Goal: Task Accomplishment & Management: Use online tool/utility

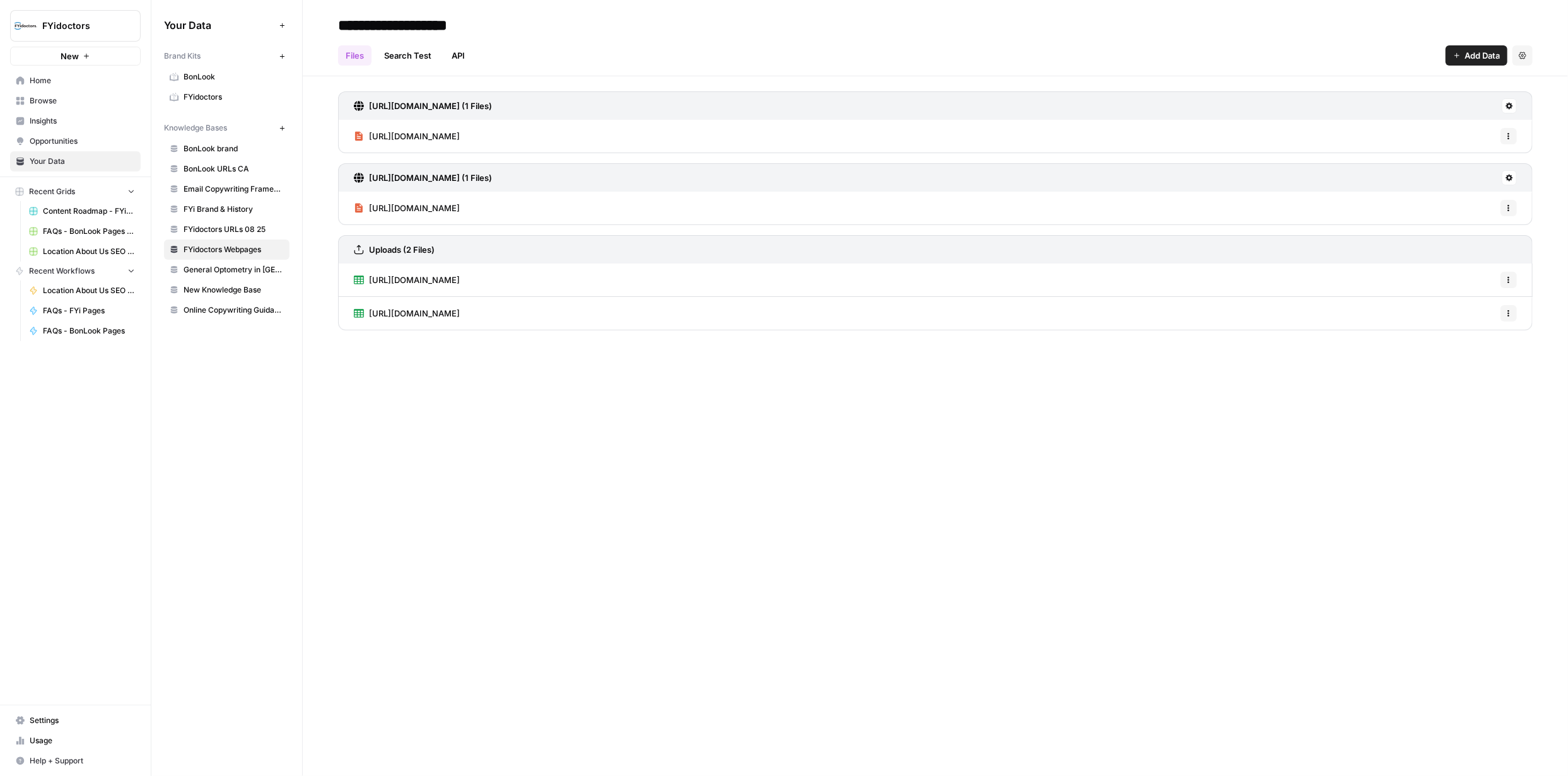
click at [67, 98] on span "Browse" at bounding box center [82, 101] width 106 height 11
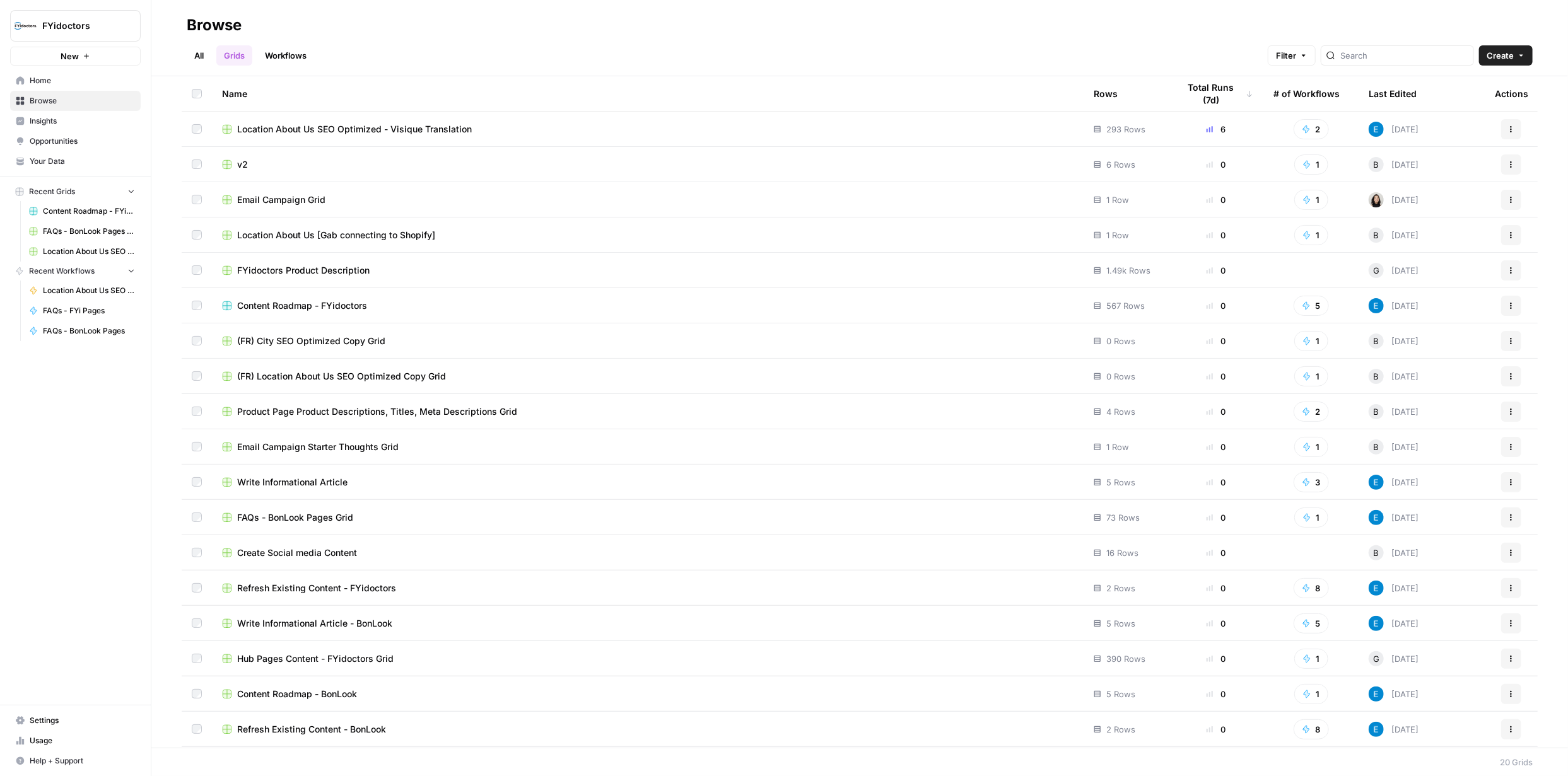
click at [339, 302] on span "Content Roadmap - FYidoctors" at bounding box center [302, 306] width 130 height 13
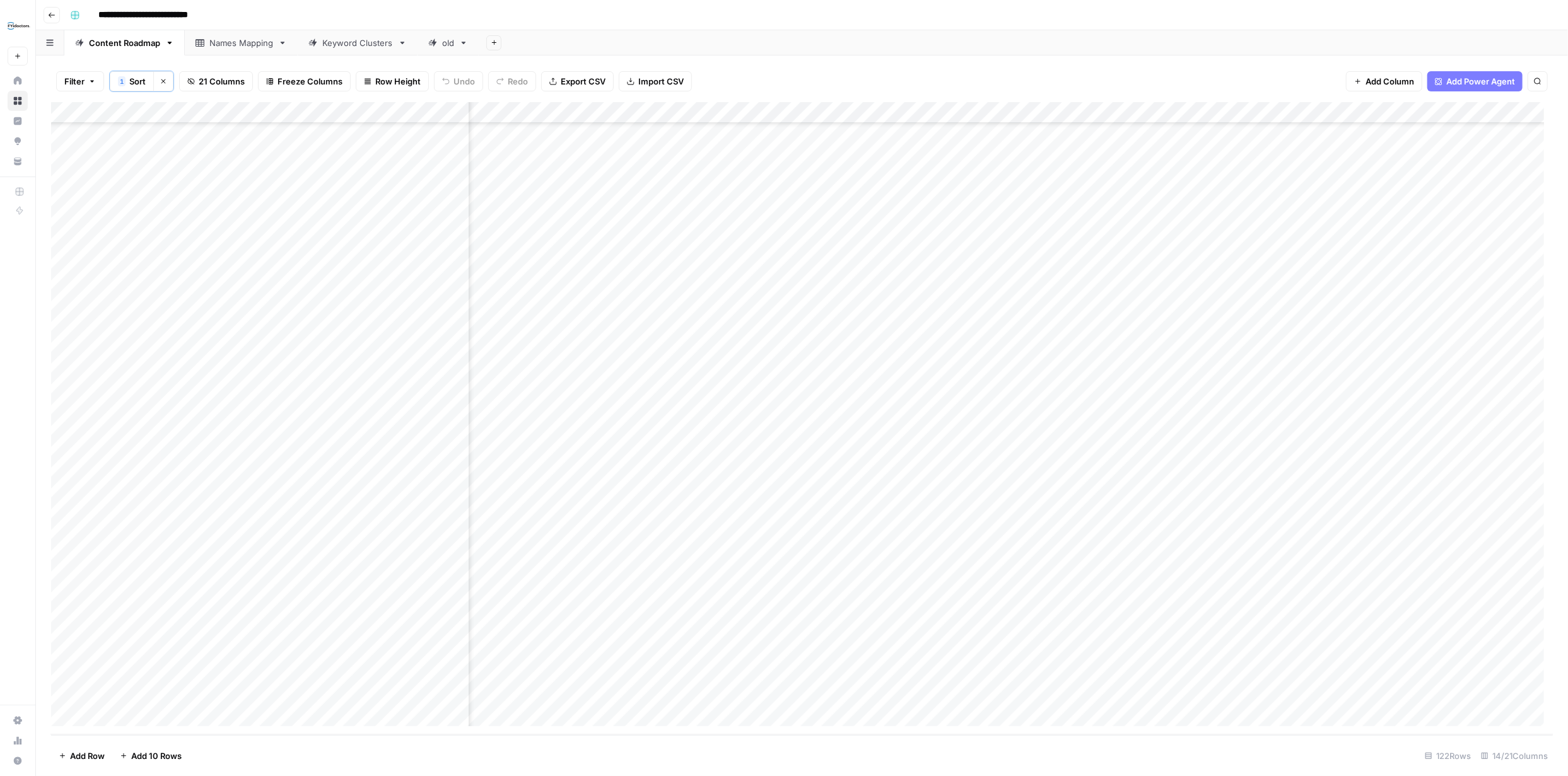
scroll to position [2033, 0]
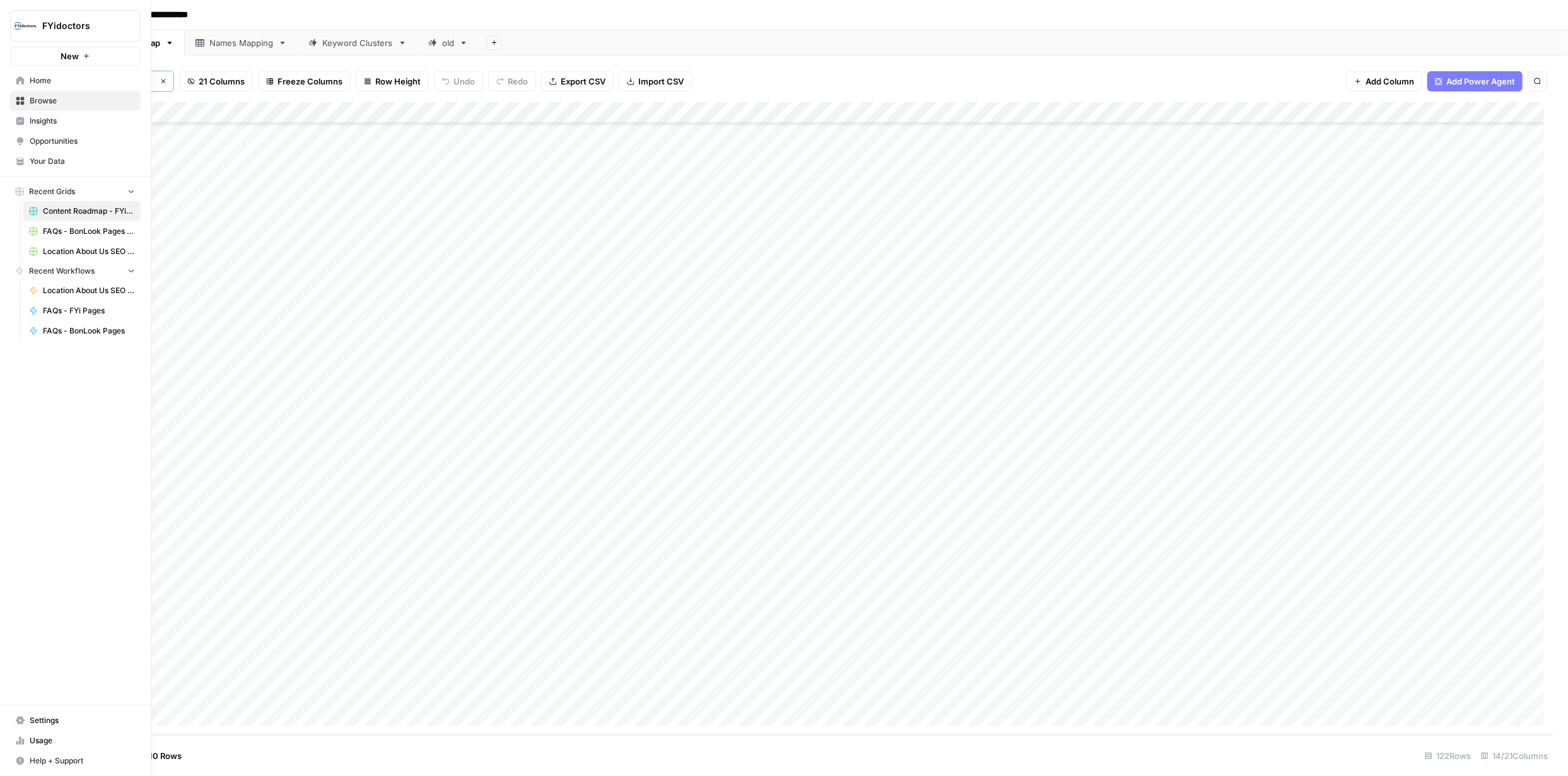
click at [18, 96] on link "Browse" at bounding box center [75, 101] width 130 height 20
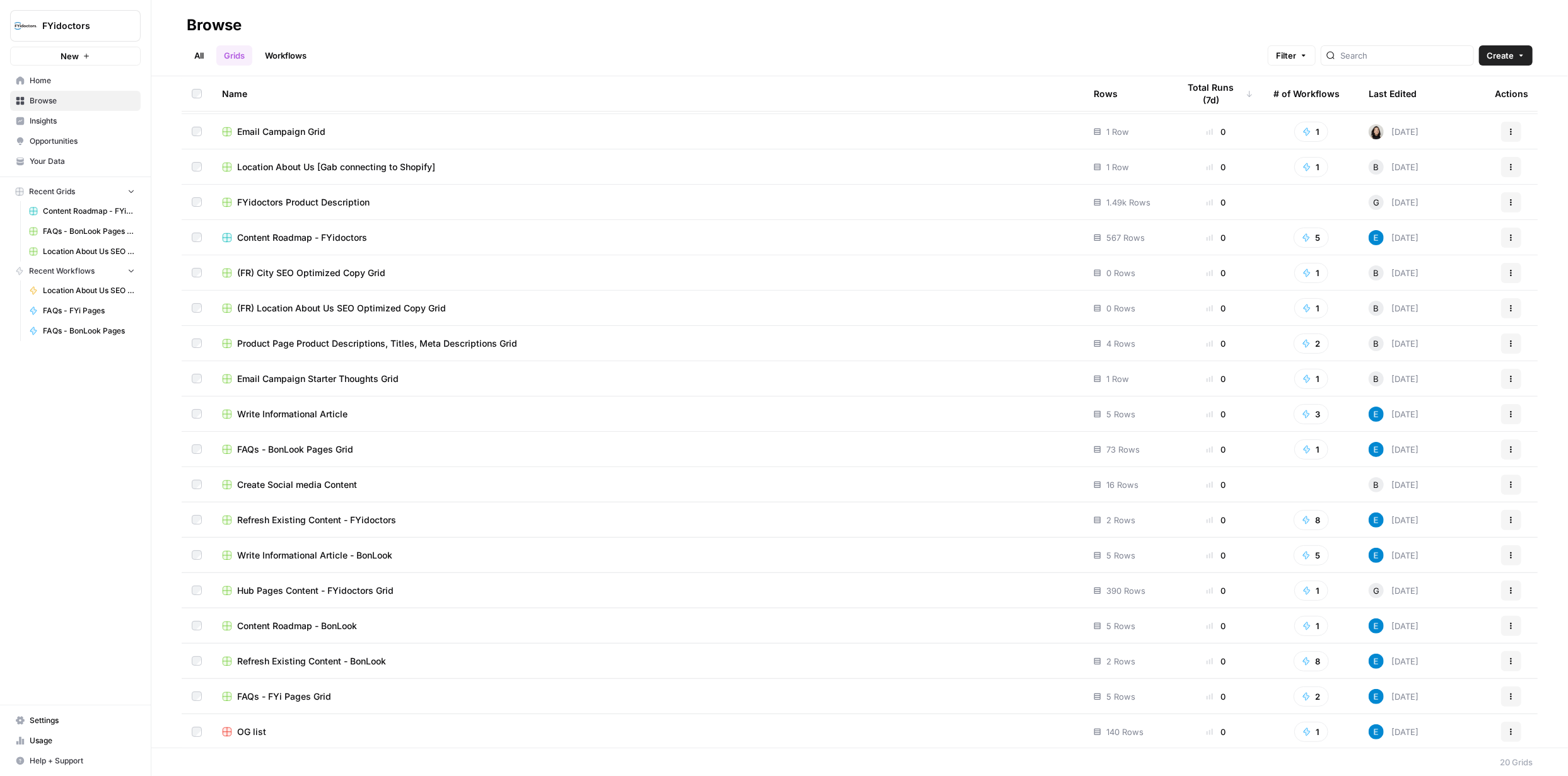
scroll to position [69, 0]
click at [379, 516] on span "Refresh Existing Content - FYidoctors" at bounding box center [317, 519] width 159 height 13
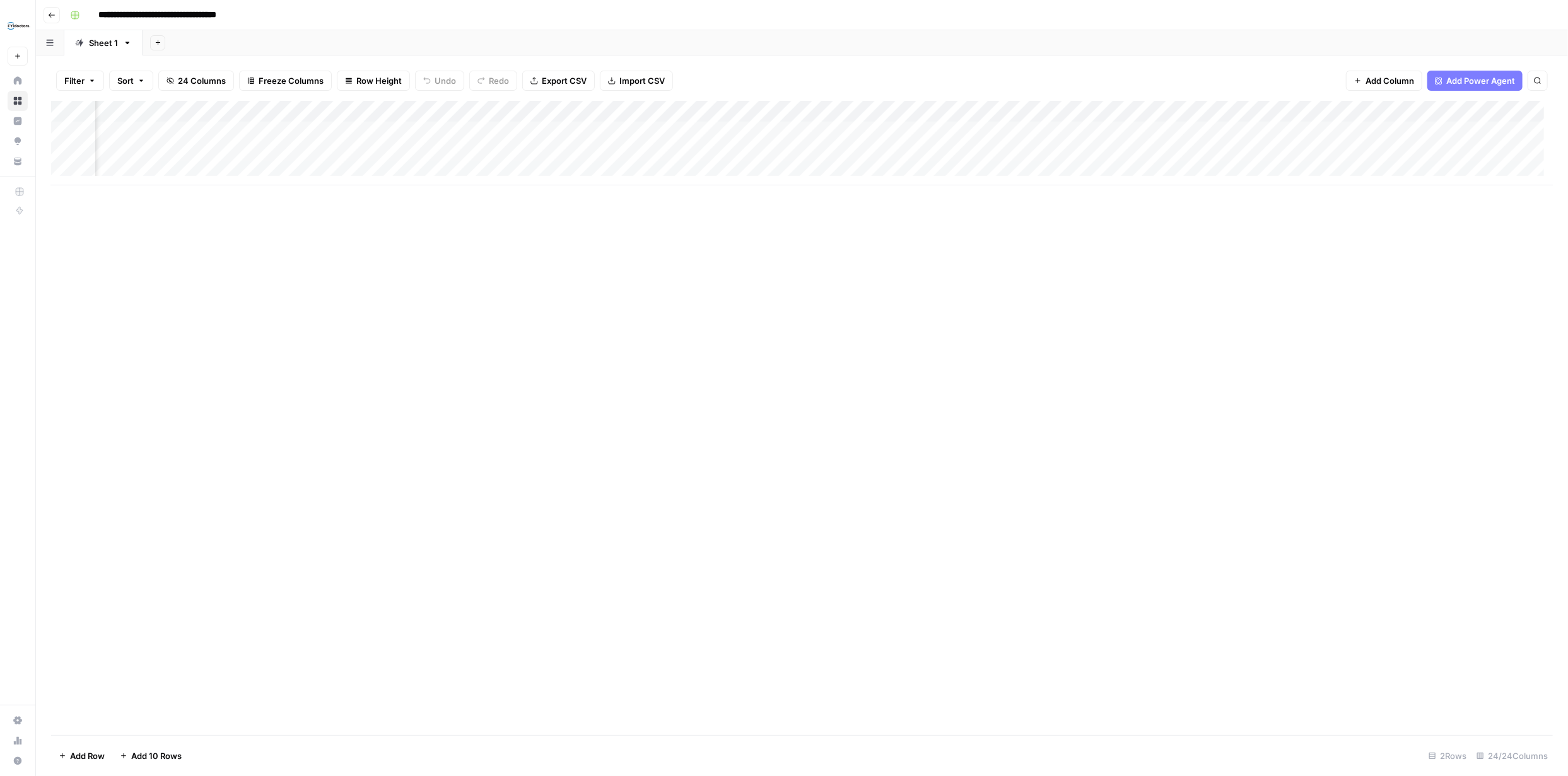
scroll to position [0, 1850]
click at [876, 130] on div "Add Column" at bounding box center [801, 143] width 1501 height 85
click at [922, 255] on div "Add Column" at bounding box center [801, 418] width 1501 height 634
click at [1098, 132] on div "Add Column" at bounding box center [801, 143] width 1501 height 85
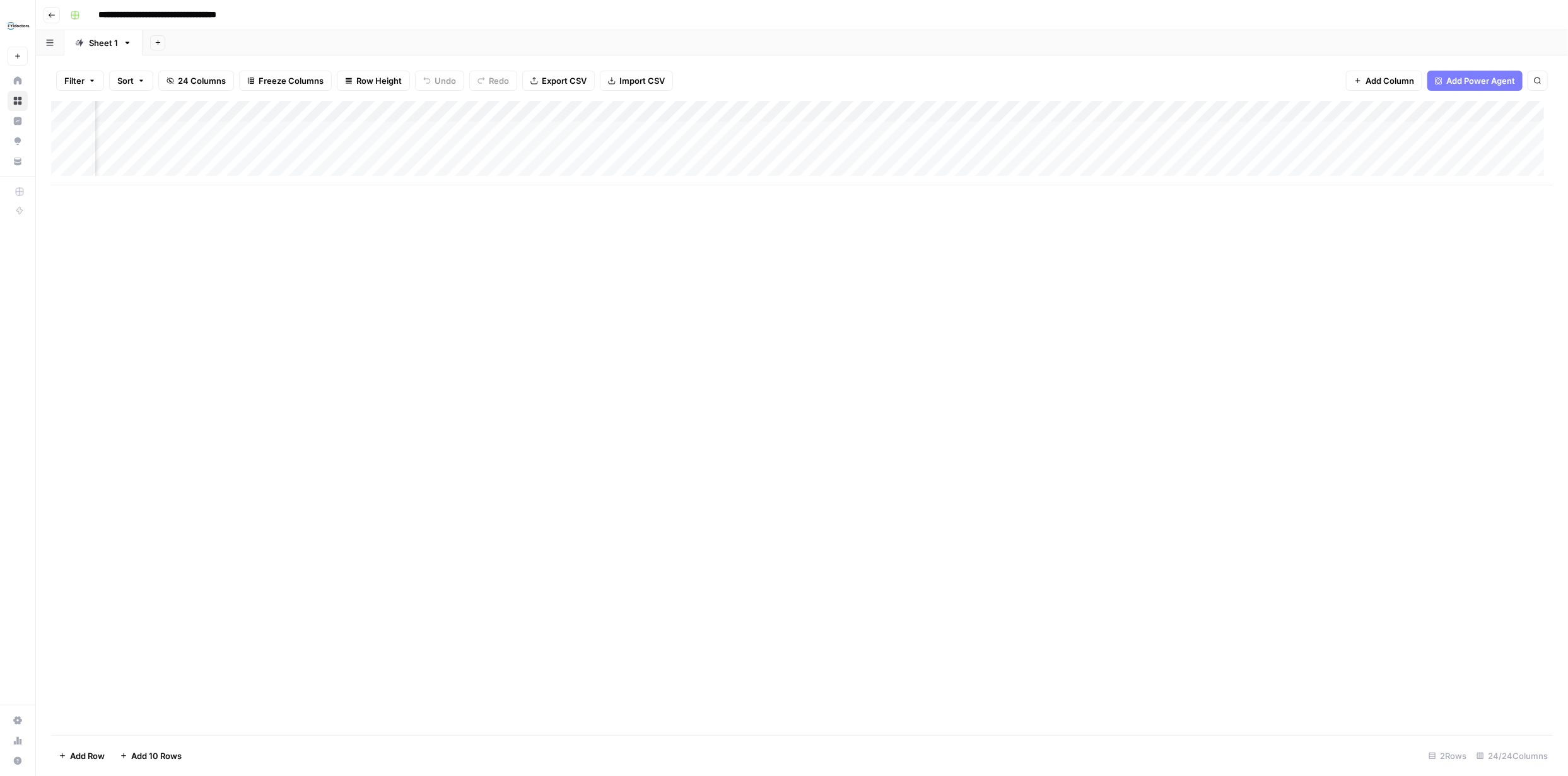
click at [1098, 133] on div "Add Column" at bounding box center [801, 143] width 1501 height 85
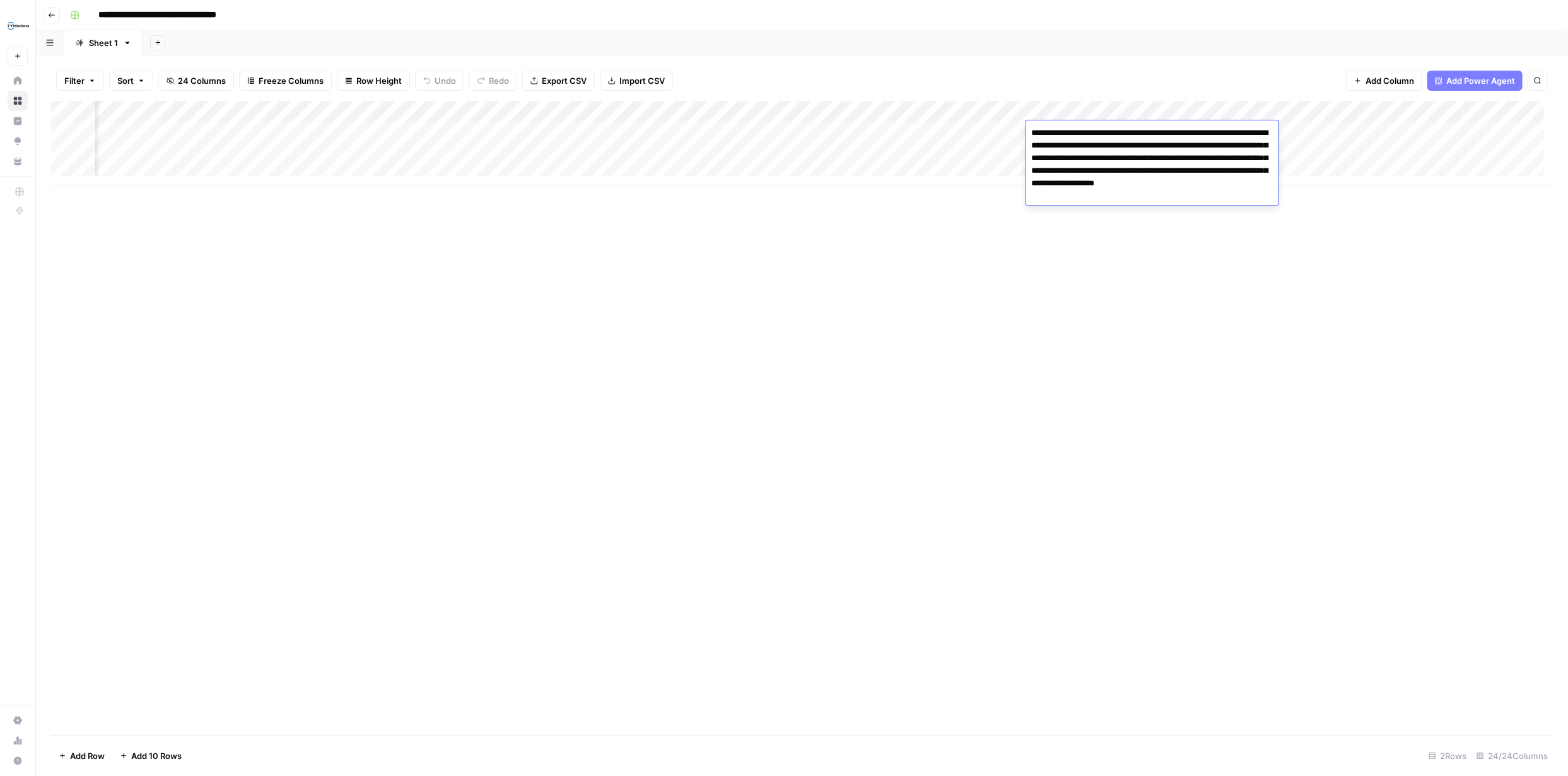
click at [1084, 281] on div "Add Column" at bounding box center [801, 418] width 1501 height 634
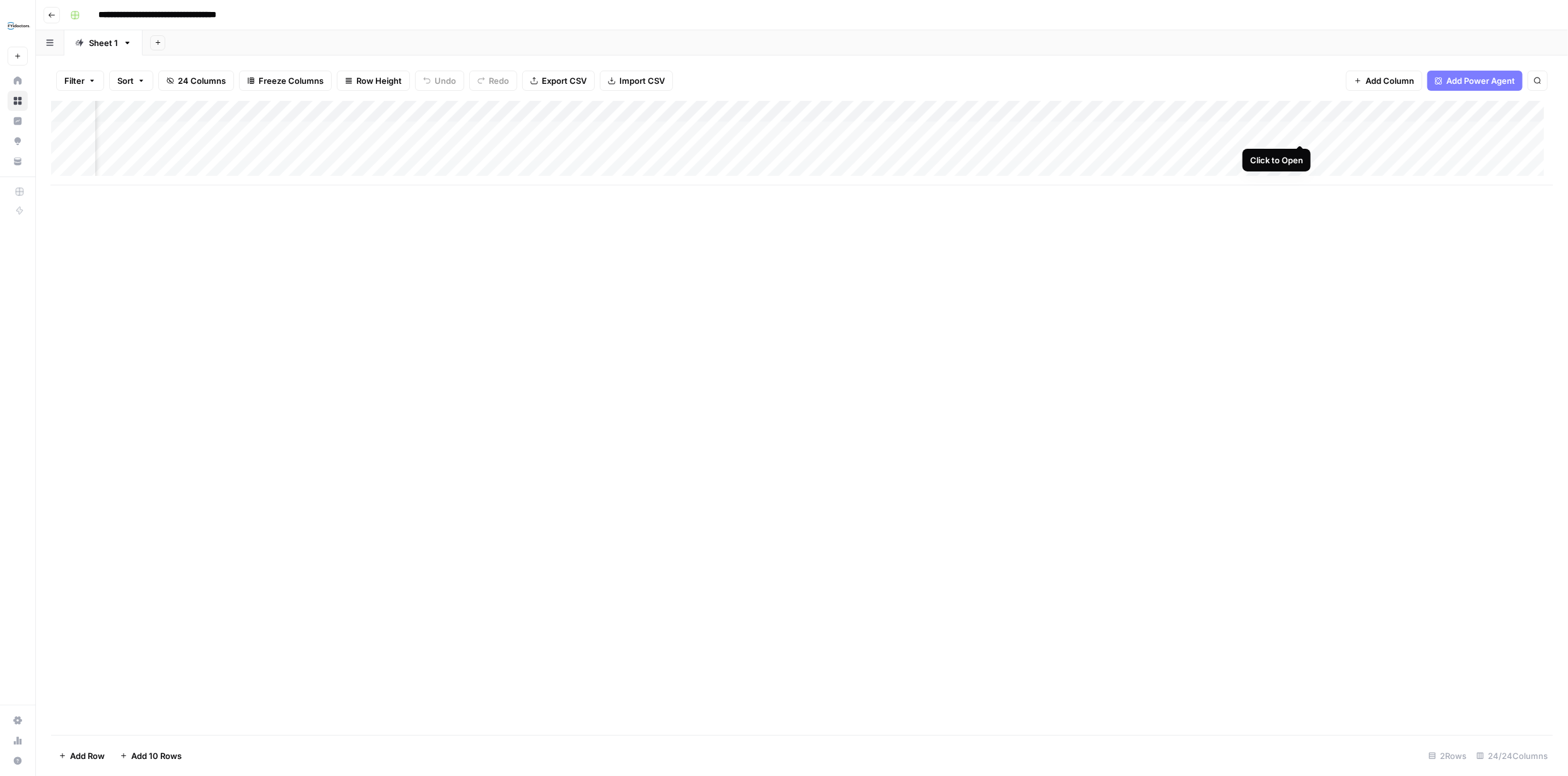
click at [1299, 130] on div "Add Column" at bounding box center [801, 143] width 1501 height 85
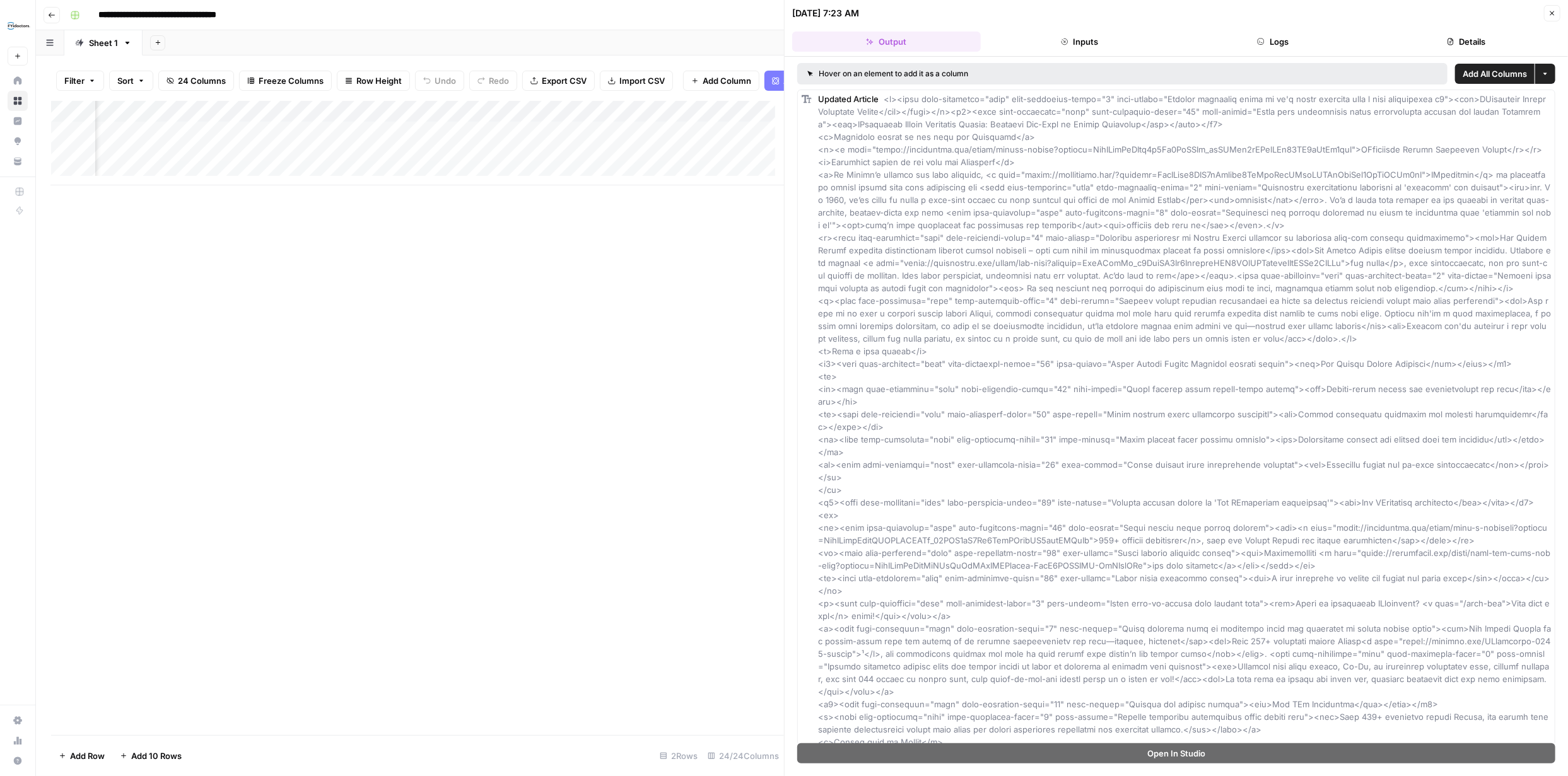
click at [1078, 39] on button "Inputs" at bounding box center [1080, 41] width 188 height 20
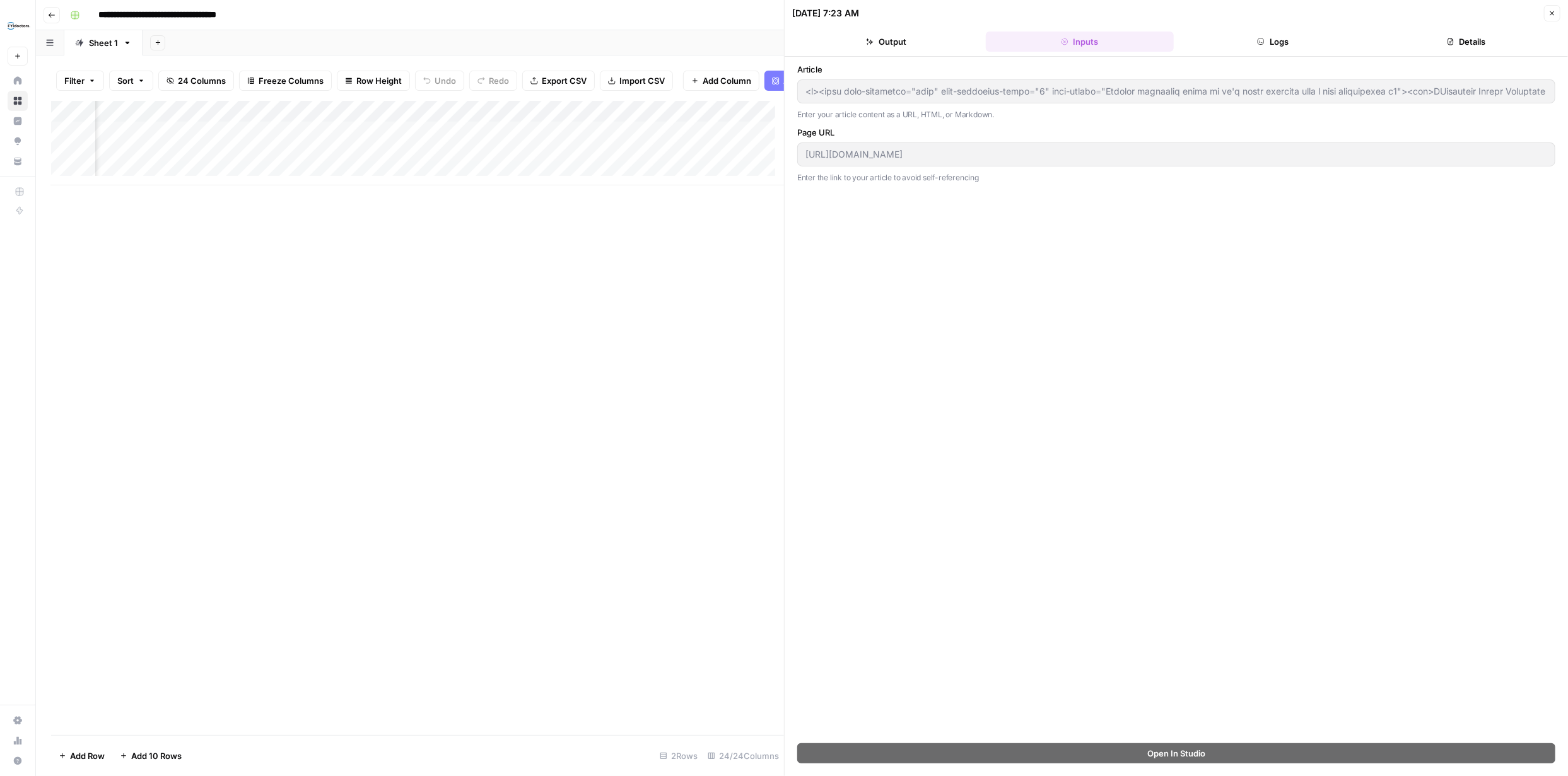
click at [1274, 49] on button "Logs" at bounding box center [1273, 41] width 188 height 20
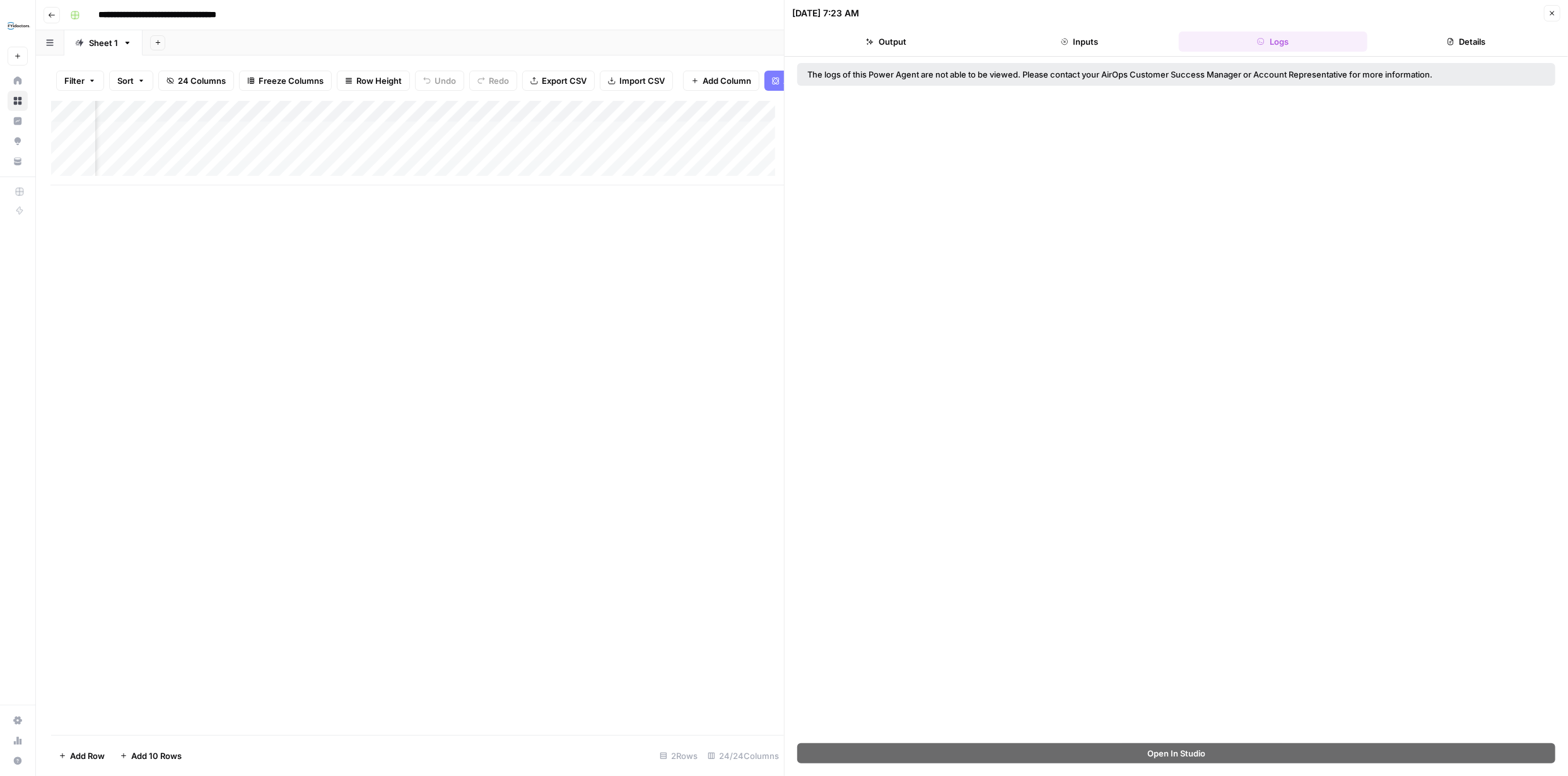
click at [1562, 7] on header "[DATE] 7:23 AM Close Output Inputs Logs Details" at bounding box center [1176, 28] width 783 height 57
click at [1552, 13] on icon "button" at bounding box center [1551, 13] width 7 height 7
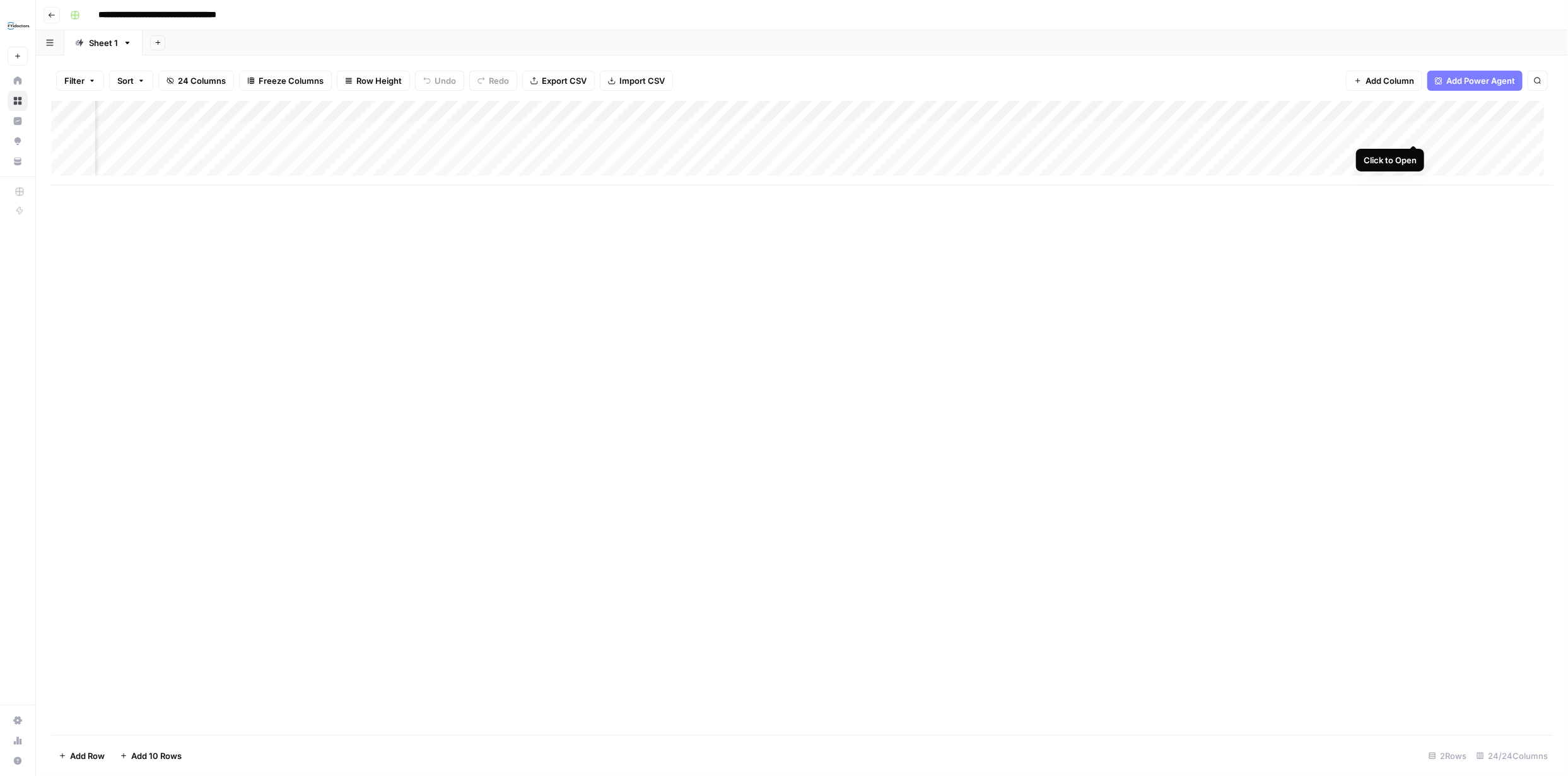
click at [1412, 131] on div "Add Column" at bounding box center [801, 143] width 1501 height 85
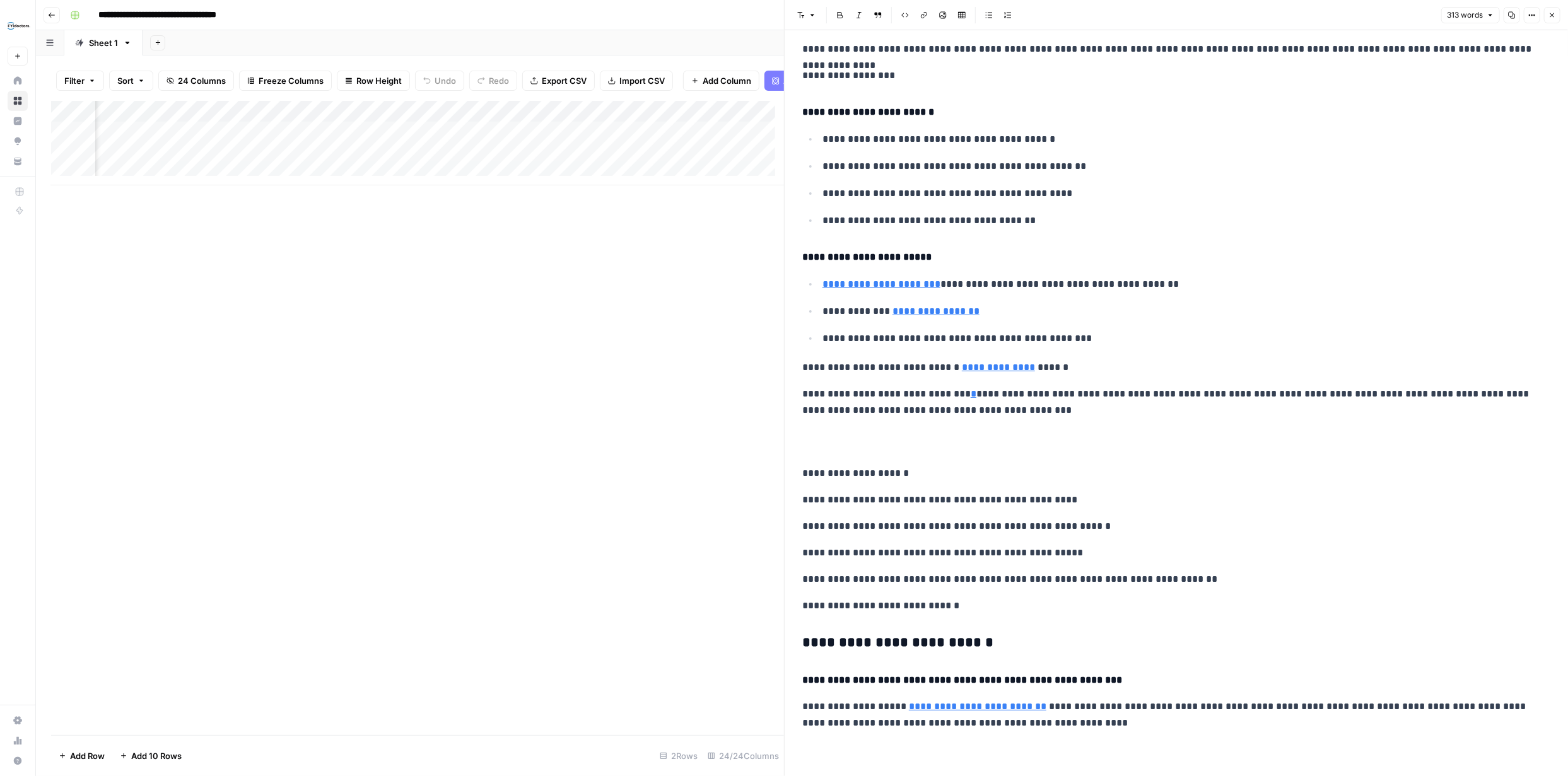
scroll to position [185, 0]
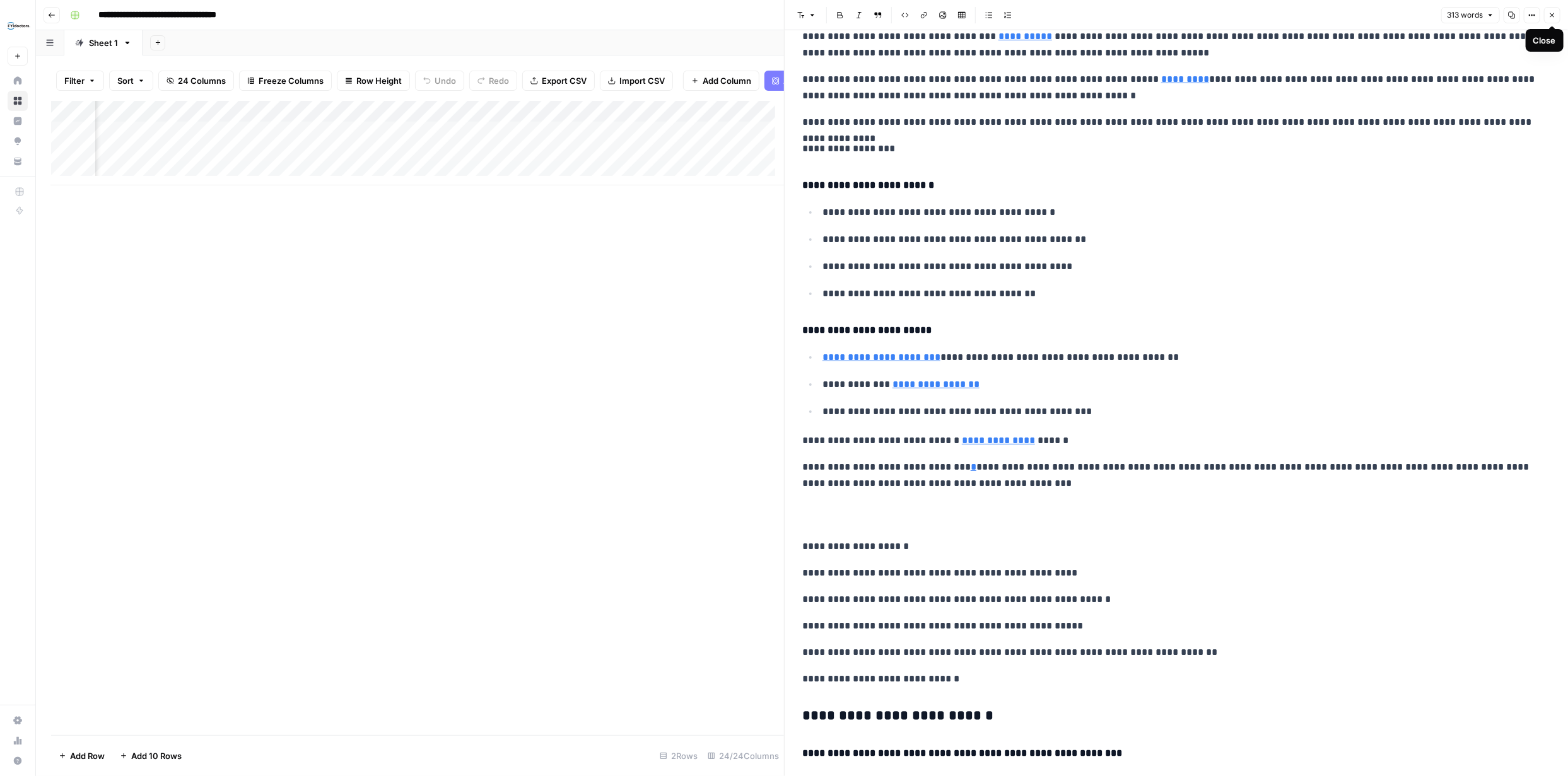
click at [1556, 13] on button "Close" at bounding box center [1552, 15] width 17 height 17
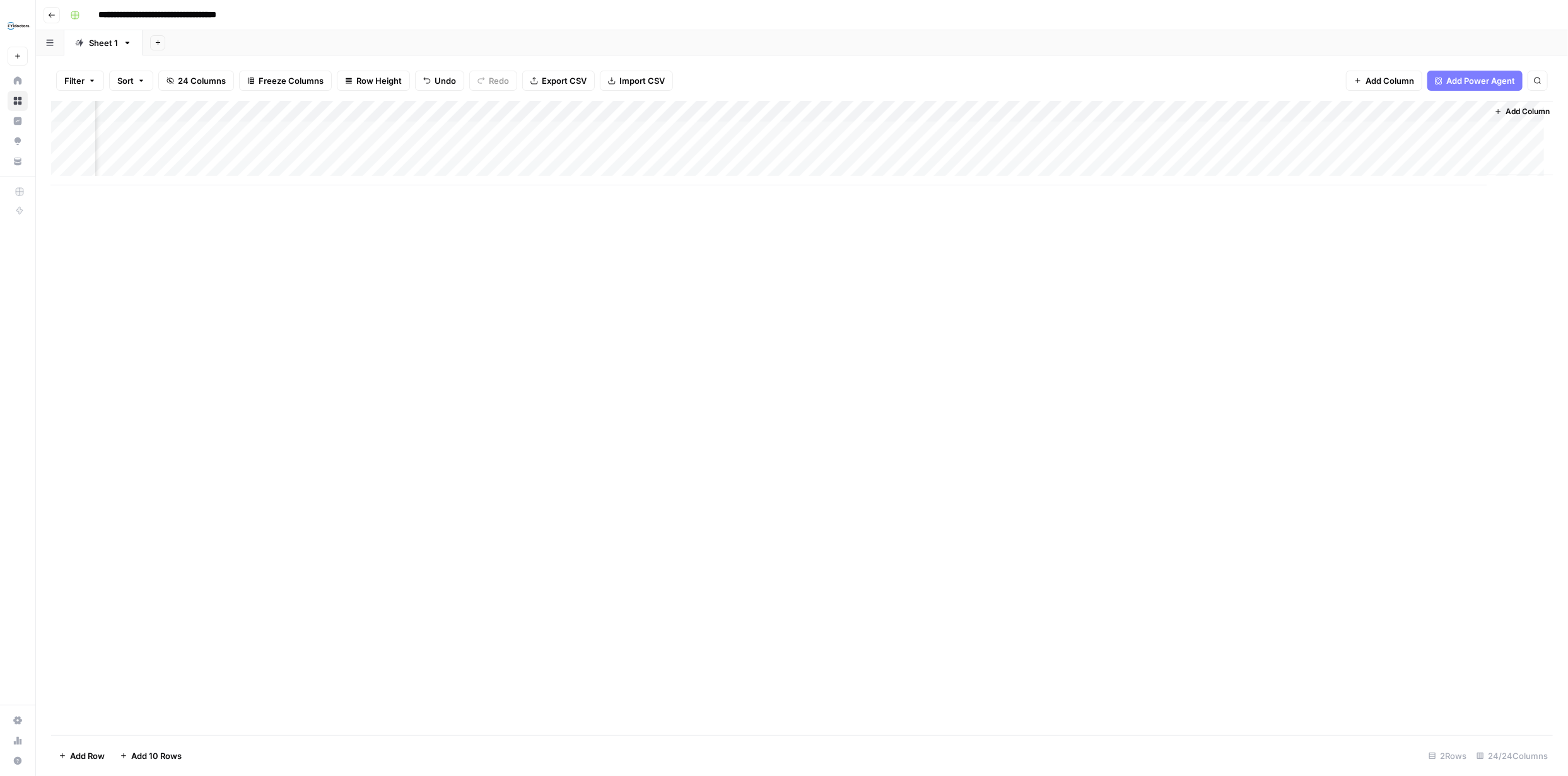
scroll to position [0, 1999]
click at [1460, 109] on div "Add Column" at bounding box center [801, 143] width 1501 height 85
type input "Page URL"
click at [1371, 279] on span "Remove Column" at bounding box center [1372, 281] width 110 height 13
click at [739, 131] on span "Delete" at bounding box center [739, 130] width 27 height 13
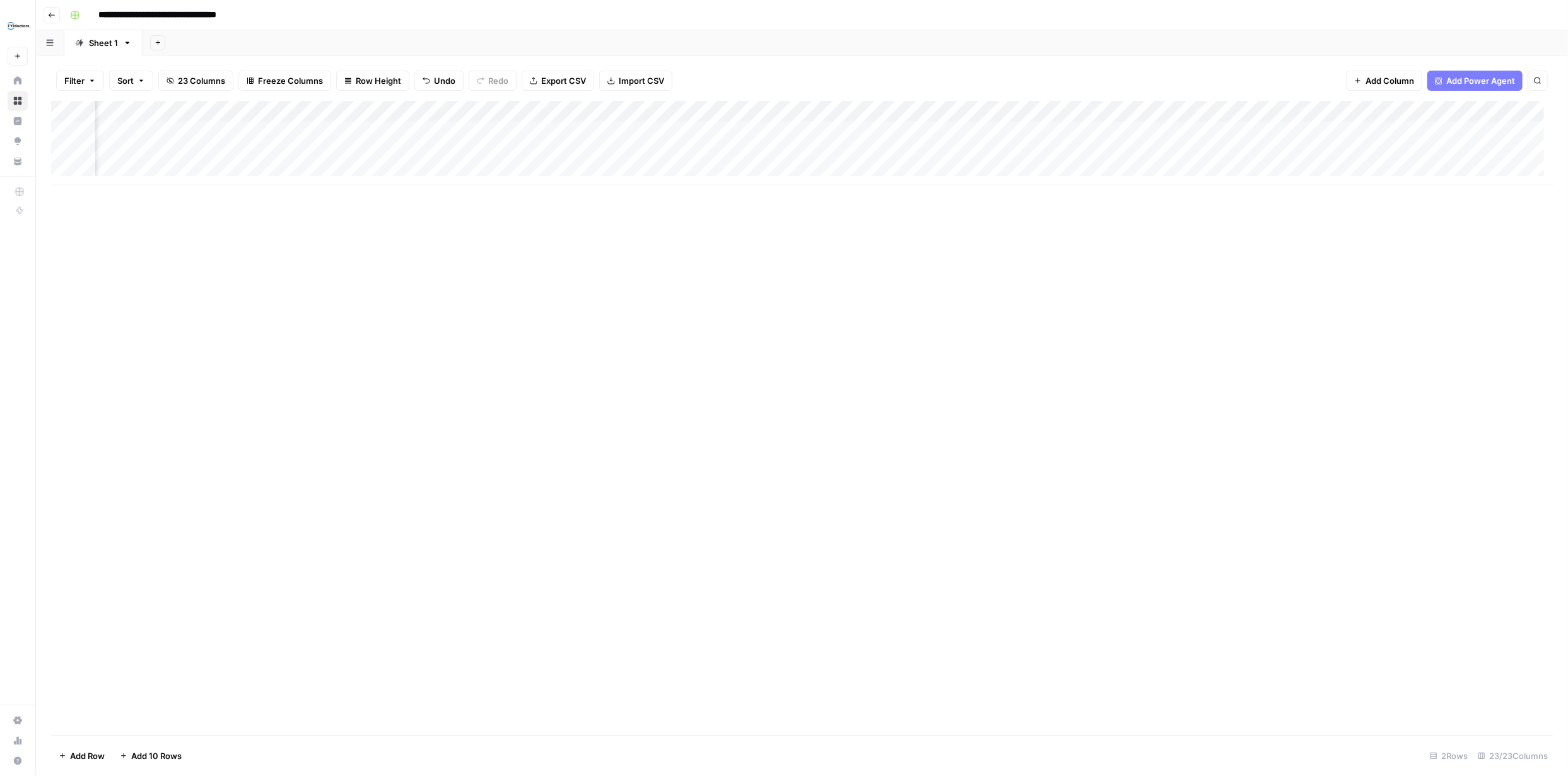
scroll to position [0, 1011]
click at [732, 132] on div "Add Column" at bounding box center [801, 143] width 1501 height 85
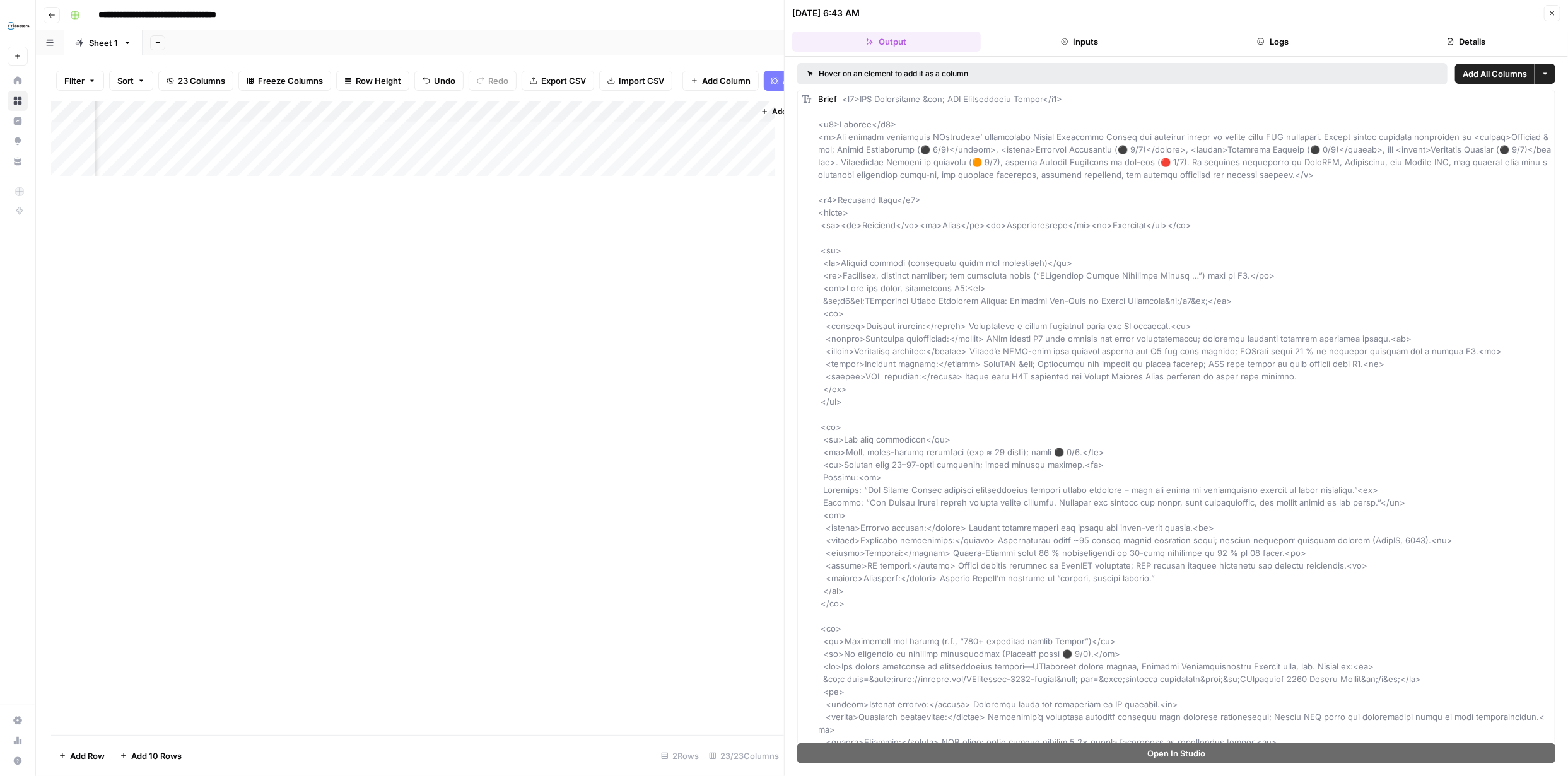
scroll to position [0, 2587]
click at [1552, 11] on icon "button" at bounding box center [1551, 13] width 7 height 7
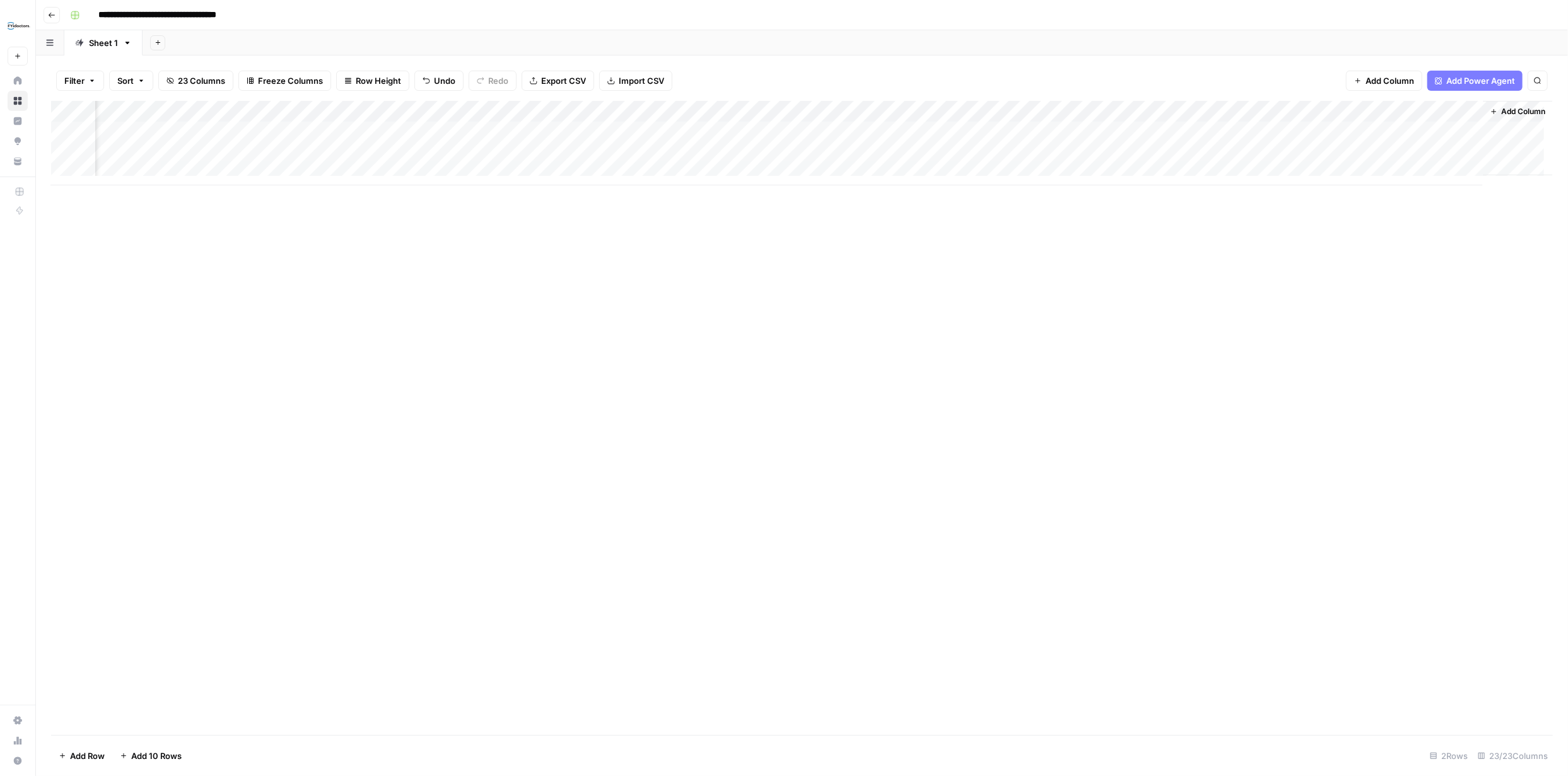
scroll to position [0, 1818]
click at [1513, 108] on span "Add Column" at bounding box center [1523, 112] width 44 height 11
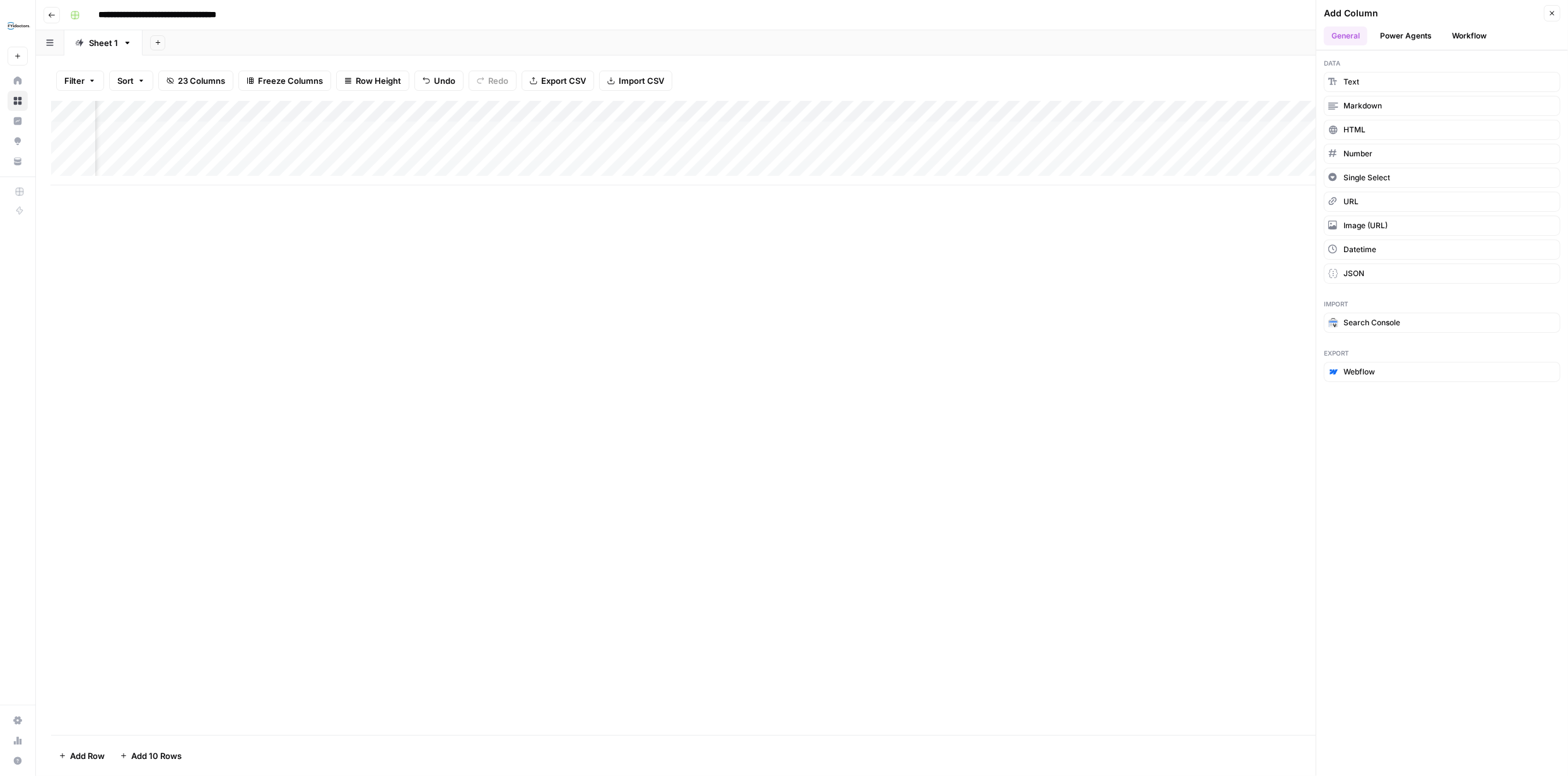
click at [1412, 35] on button "Power Agents" at bounding box center [1406, 36] width 67 height 19
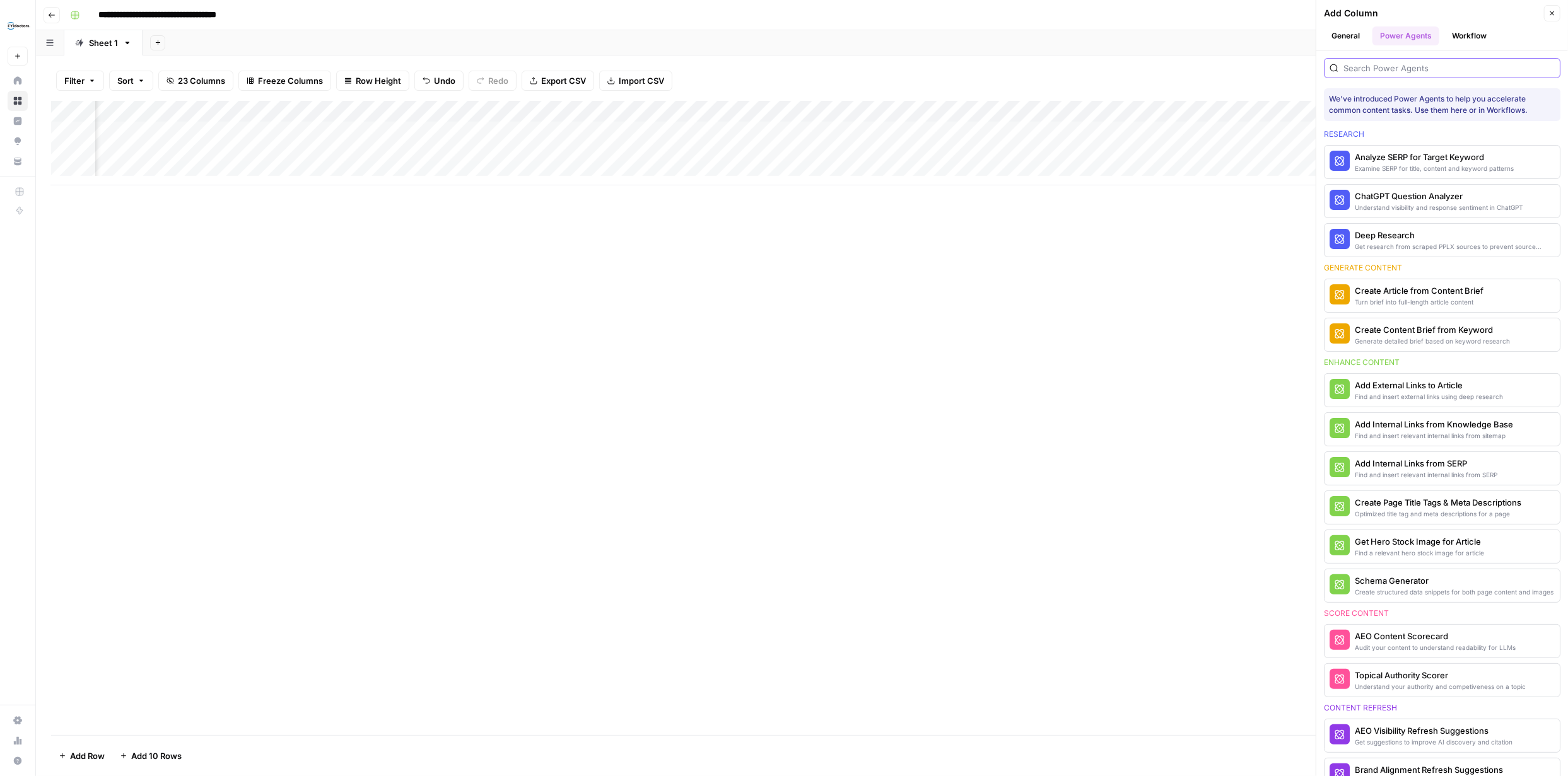
click at [1410, 64] on input "search" at bounding box center [1448, 68] width 211 height 13
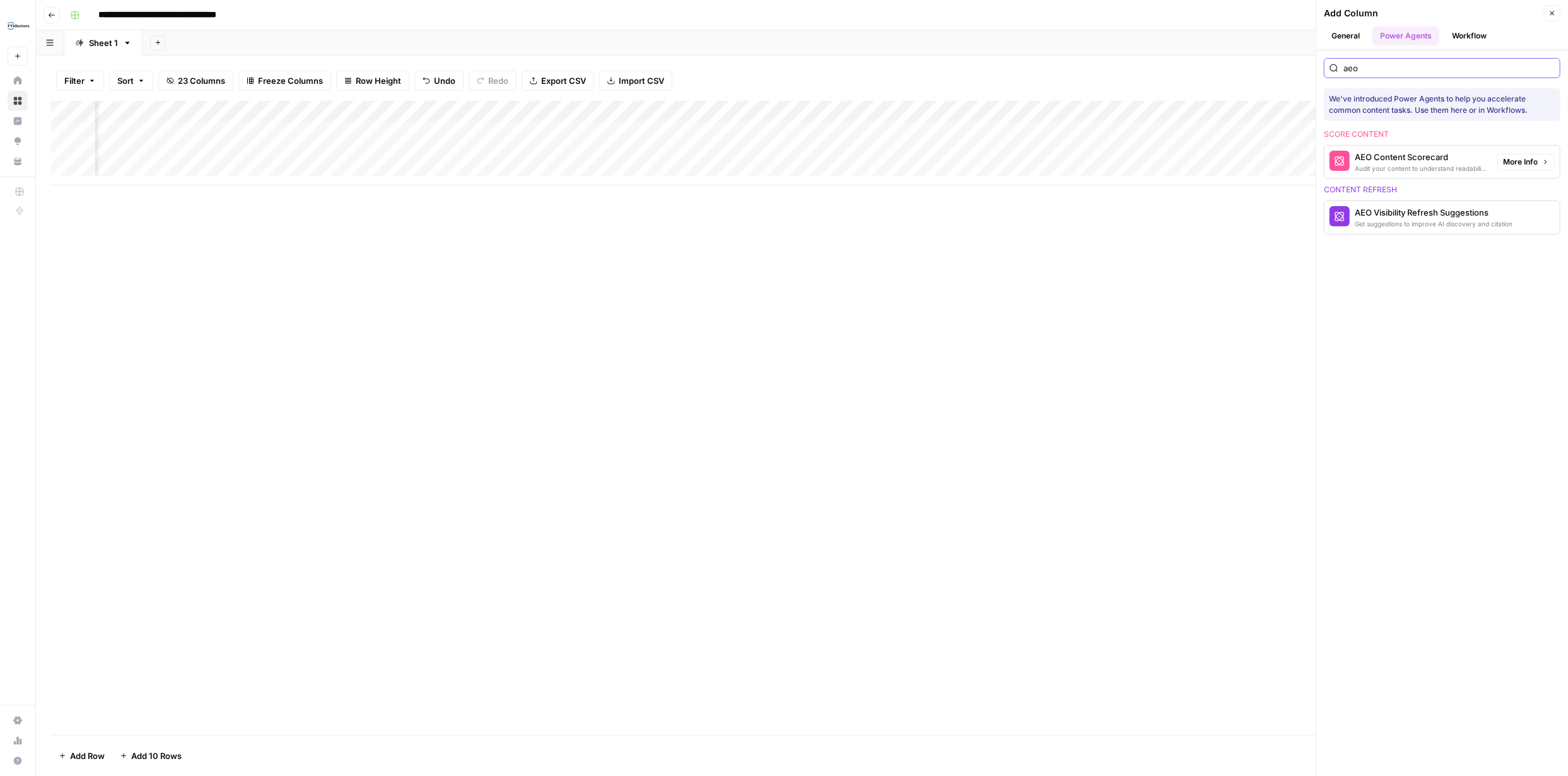
type input "aeo"
click at [1394, 164] on div "Audit your content to understand readability for LLMs" at bounding box center [1420, 168] width 132 height 10
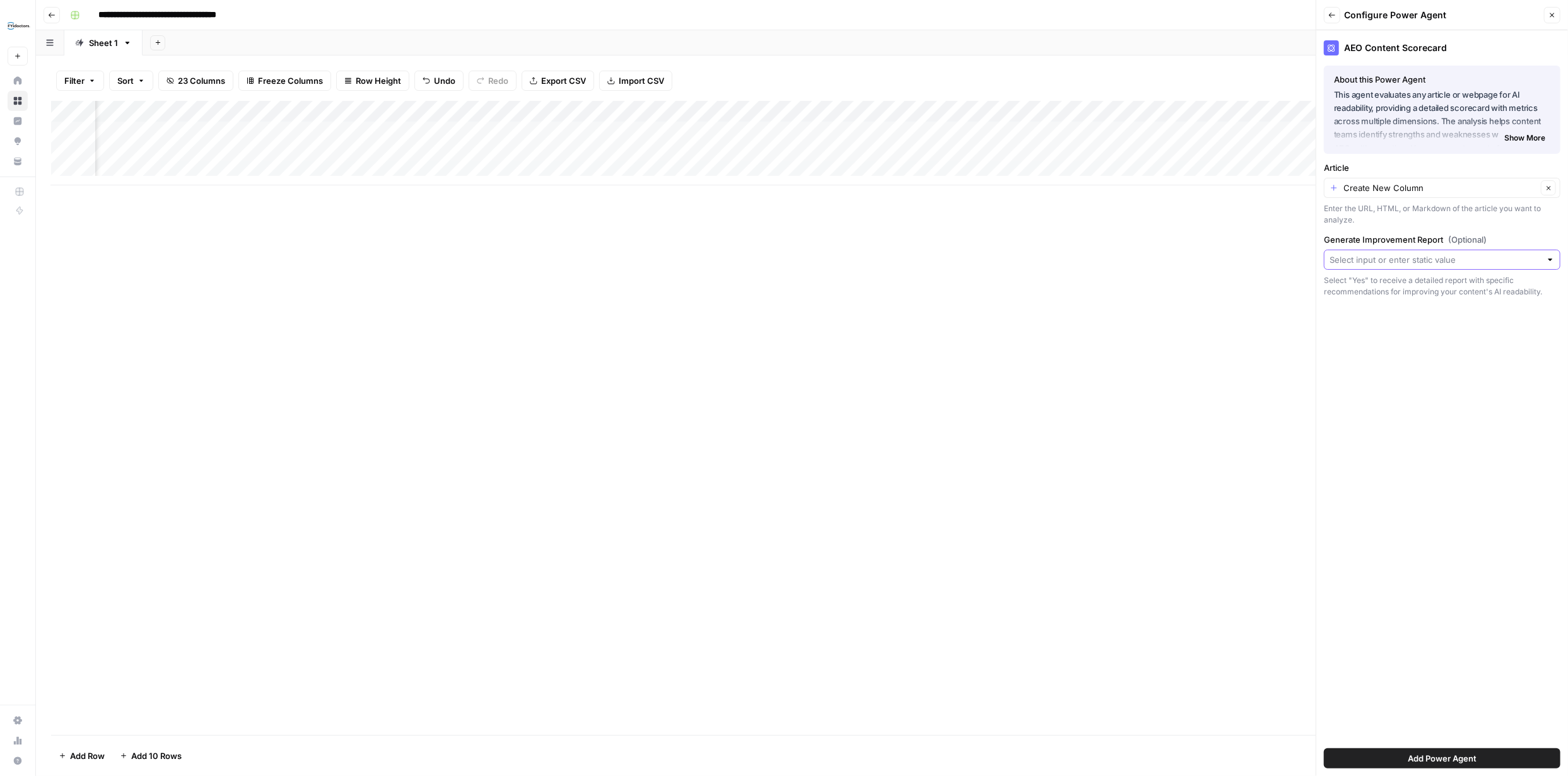
click at [1512, 264] on input "Generate Improvement Report (Optional)" at bounding box center [1435, 260] width 211 height 13
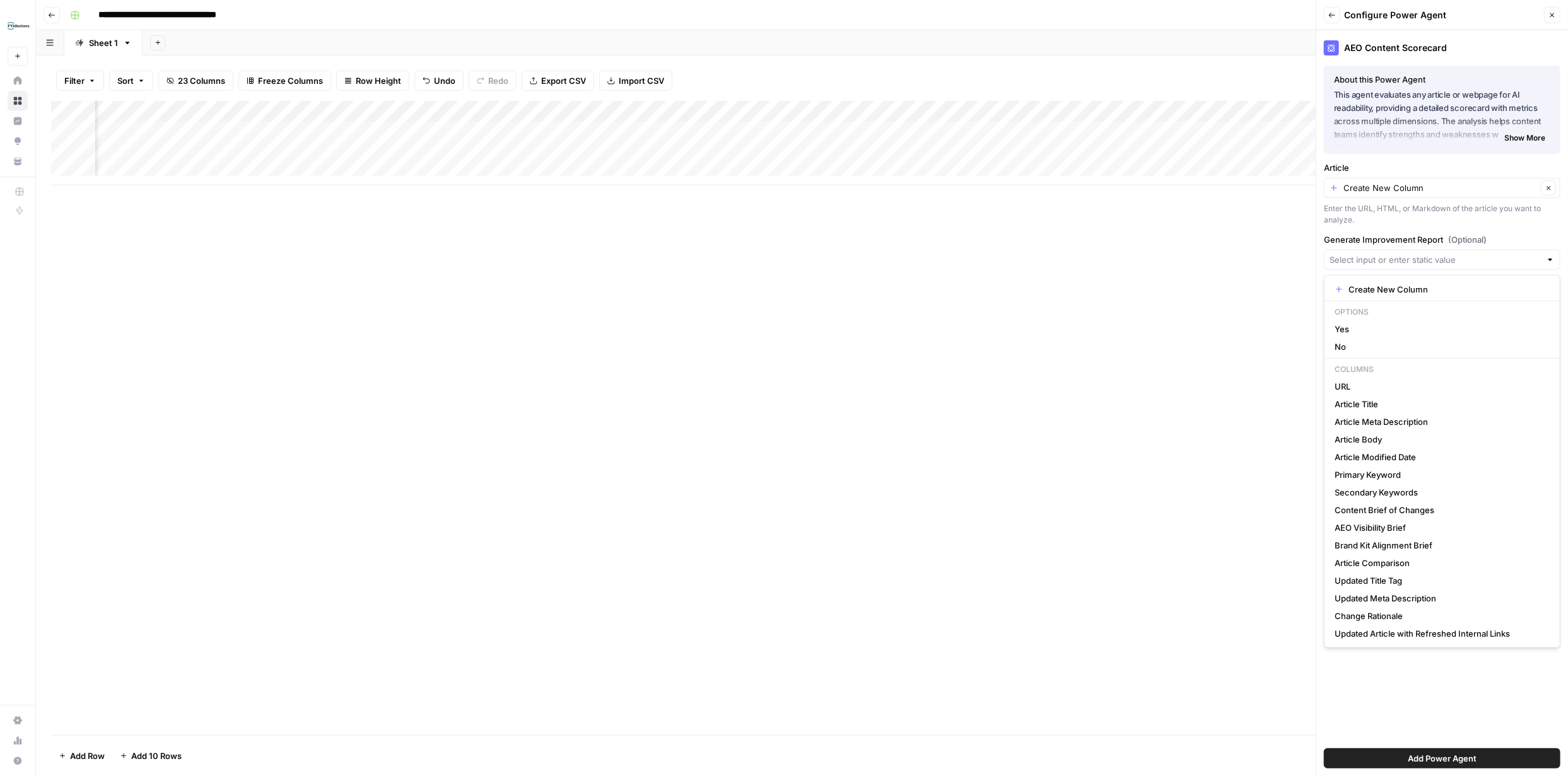
scroll to position [0, 2000]
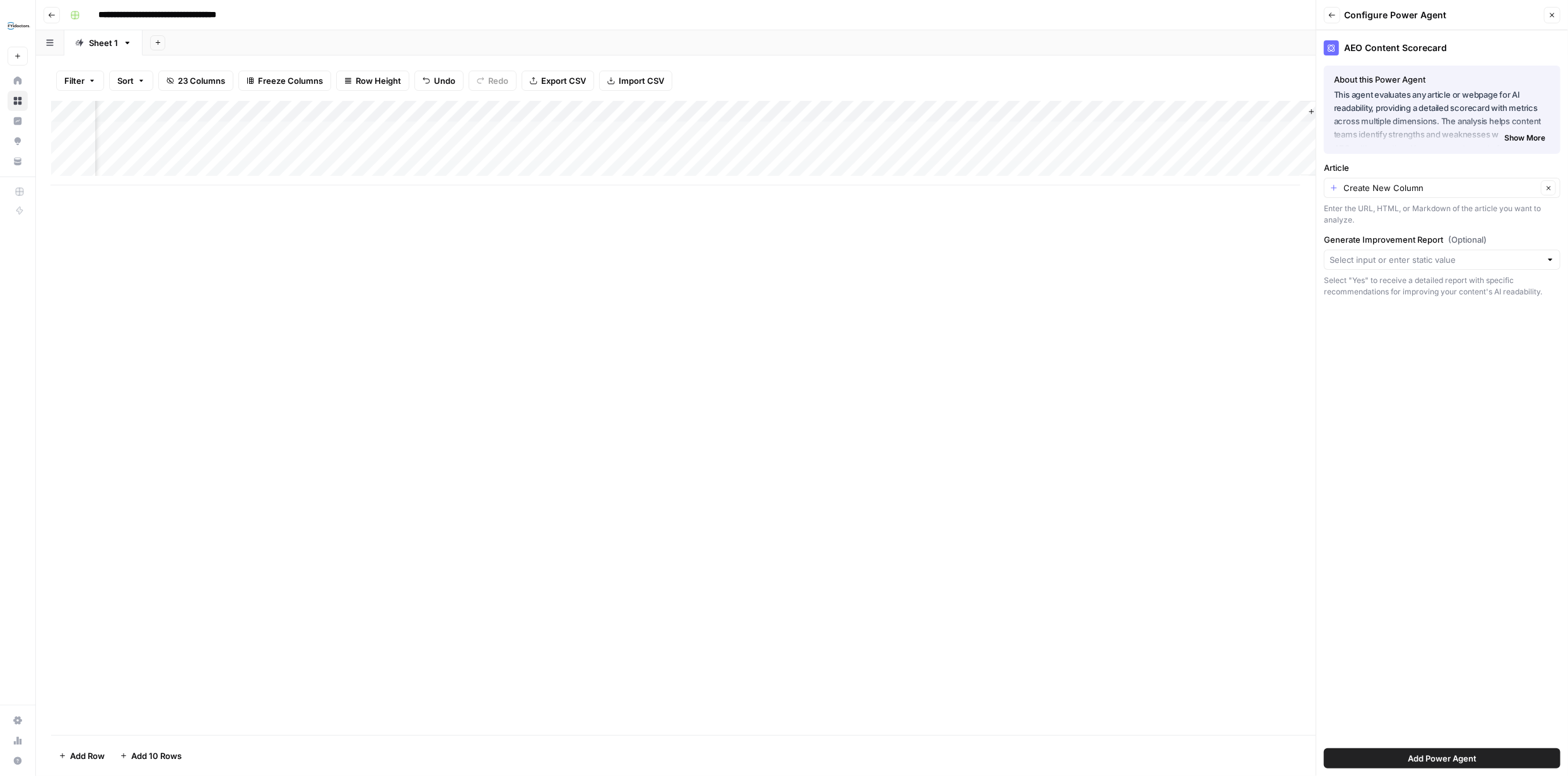
click at [1231, 108] on div "Add Column" at bounding box center [801, 143] width 1501 height 85
drag, startPoint x: 1209, startPoint y: 282, endPoint x: 1215, endPoint y: 288, distance: 8.5
click at [1215, 287] on div "Add Column" at bounding box center [801, 418] width 1501 height 634
click at [1526, 260] on input "Generate Improvement Report (Optional)" at bounding box center [1435, 260] width 211 height 13
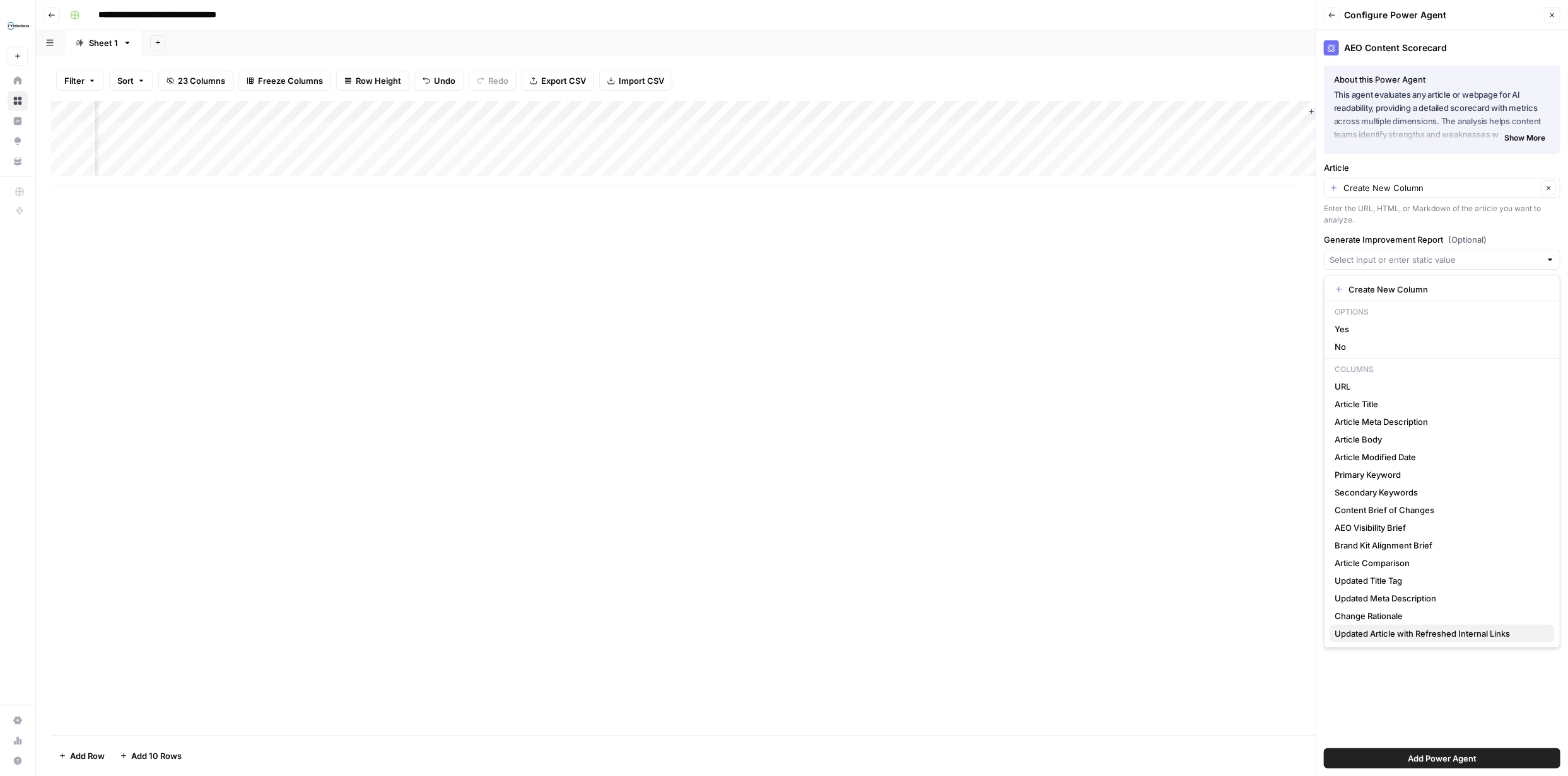
click at [1456, 630] on span "Updated Article with Refreshed Internal Links" at bounding box center [1439, 634] width 210 height 13
type input "Updated Article with Refreshed Internal Links"
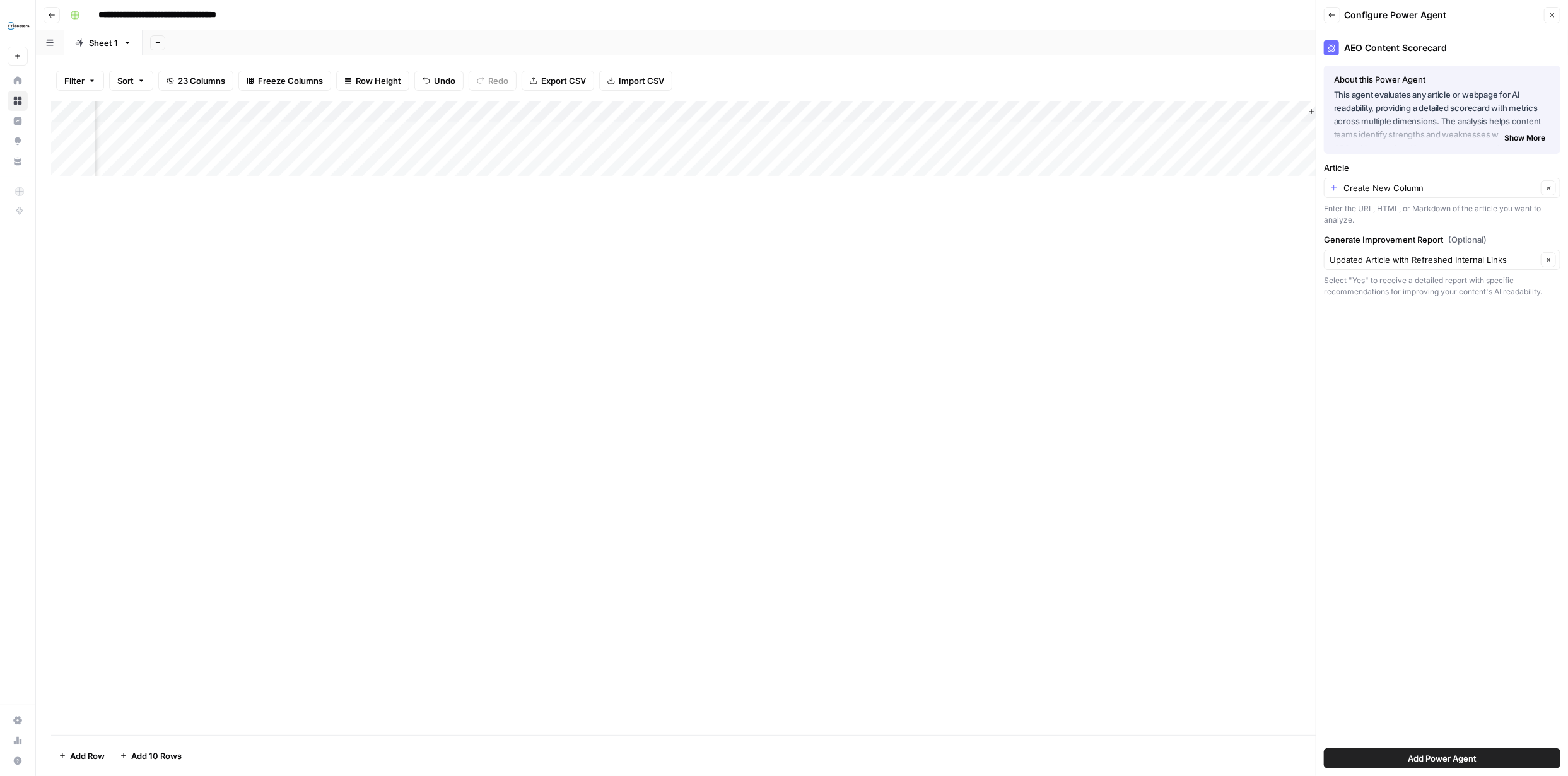
click at [1459, 754] on span "Add Power Agent" at bounding box center [1442, 759] width 69 height 13
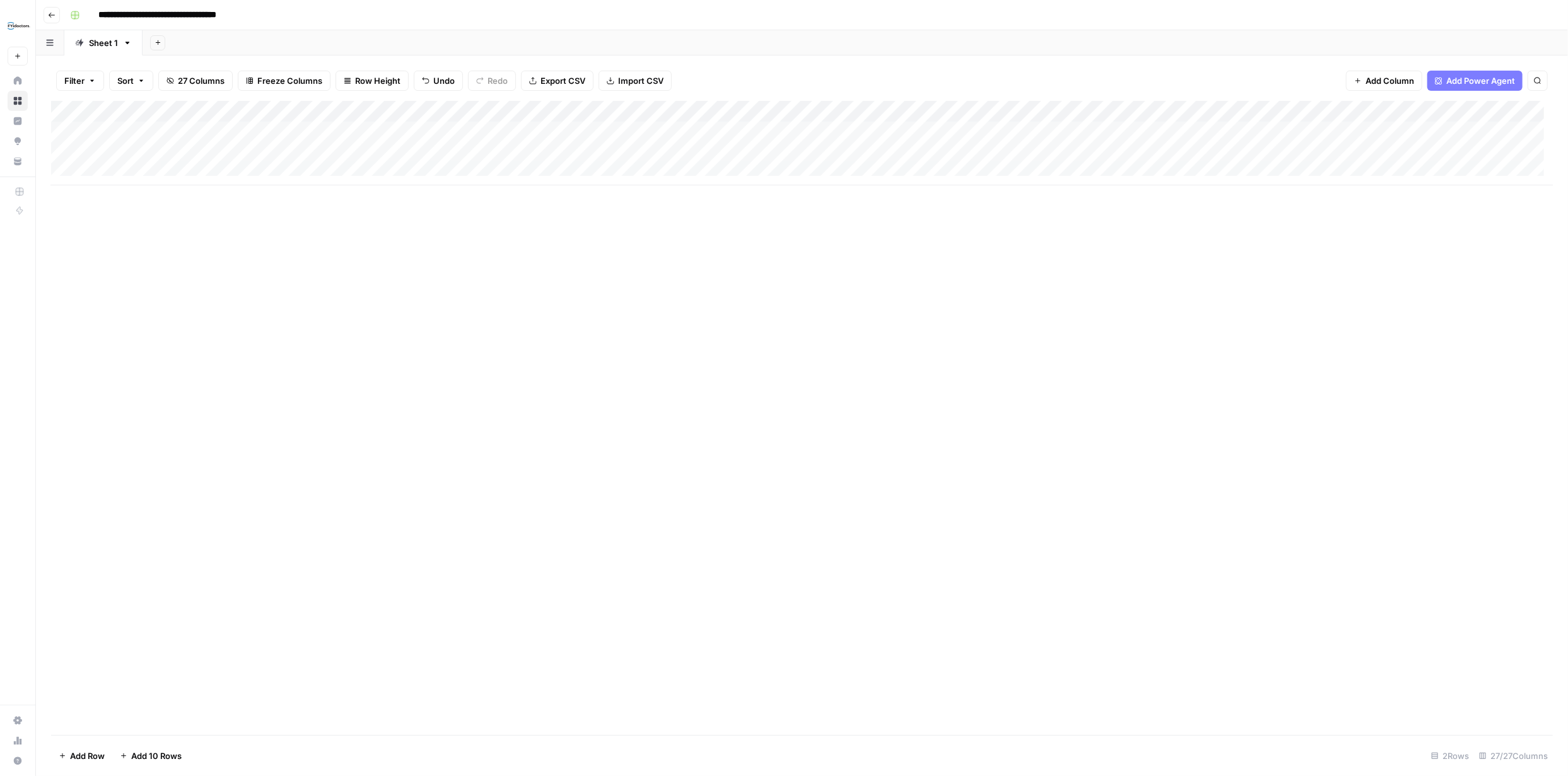
scroll to position [0, 0]
click at [148, 151] on div "Add Column" at bounding box center [801, 143] width 1501 height 85
type input "**********"
click at [231, 228] on div "Add Column" at bounding box center [801, 418] width 1501 height 634
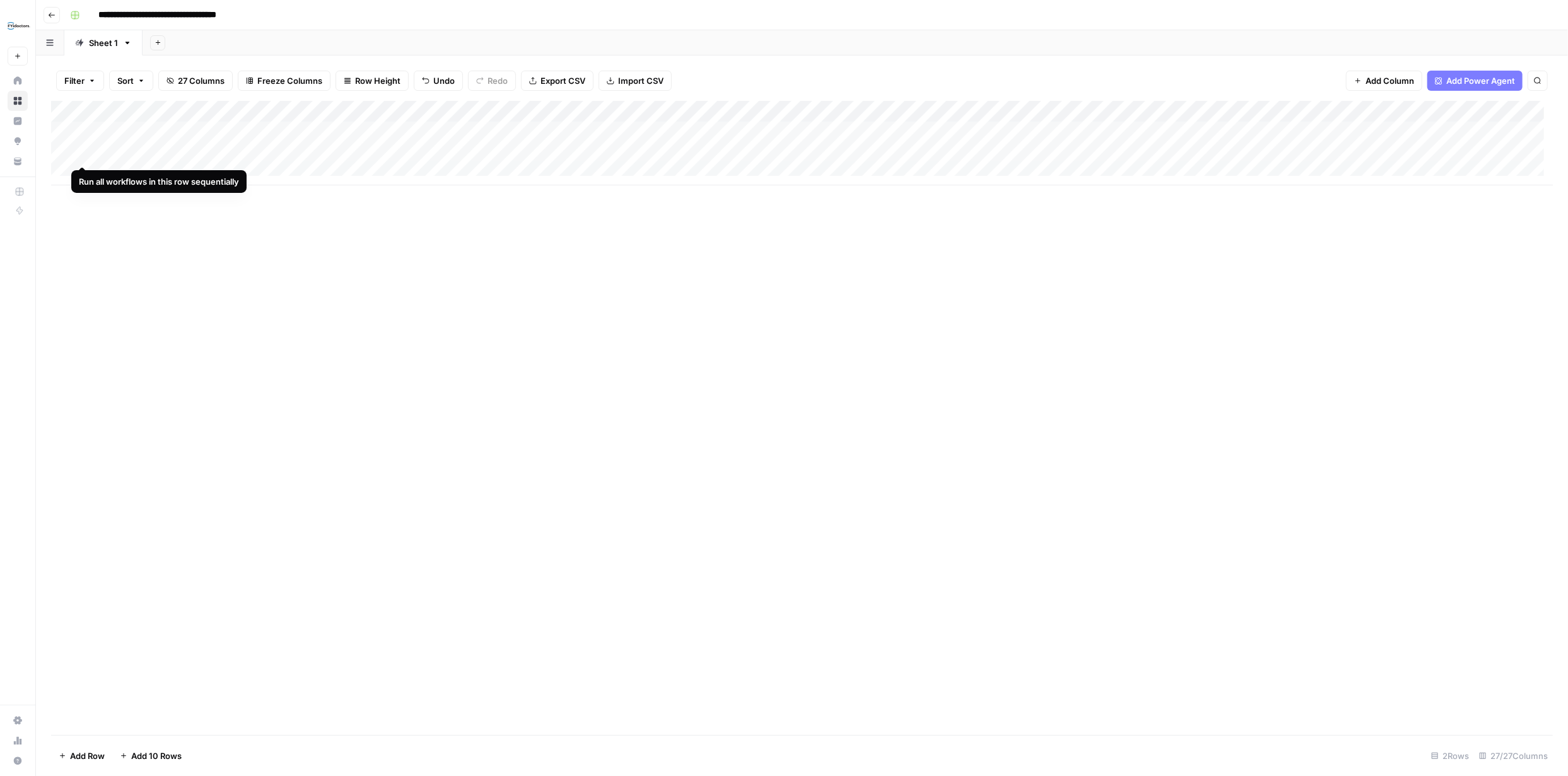
click at [80, 153] on div "Add Column" at bounding box center [801, 143] width 1501 height 85
